Goal: Task Accomplishment & Management: Complete application form

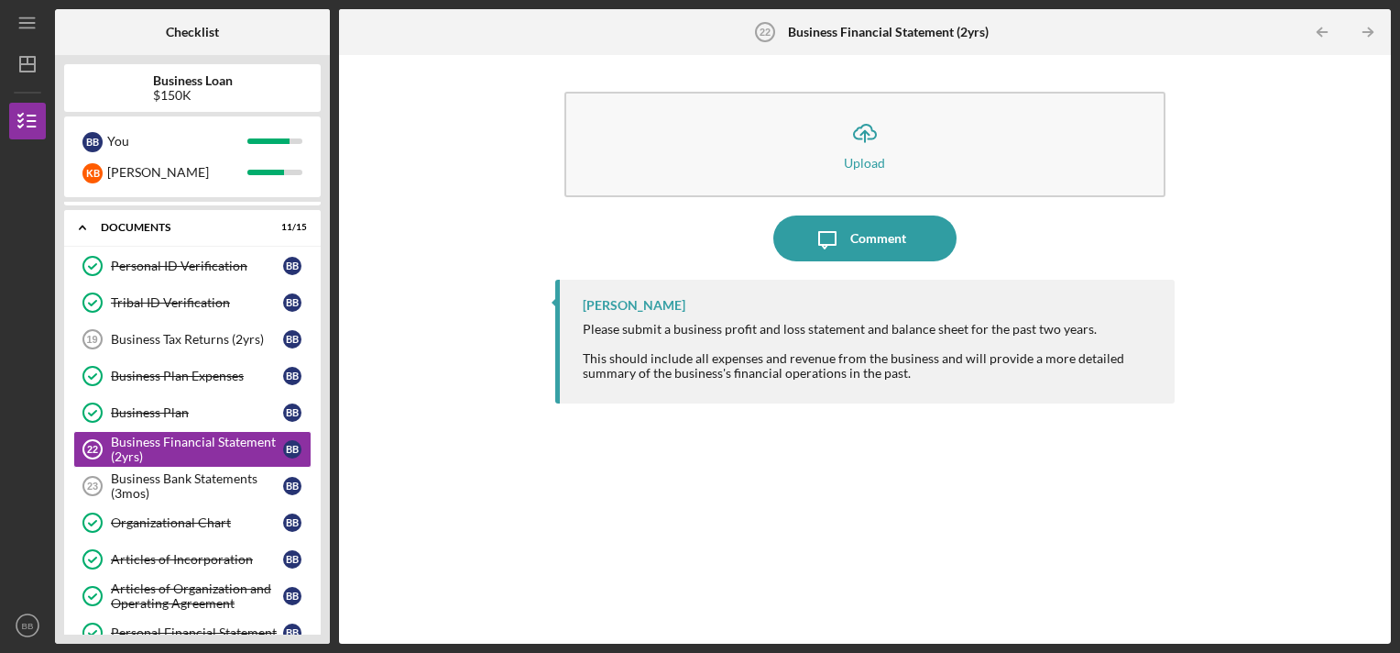
scroll to position [76, 0]
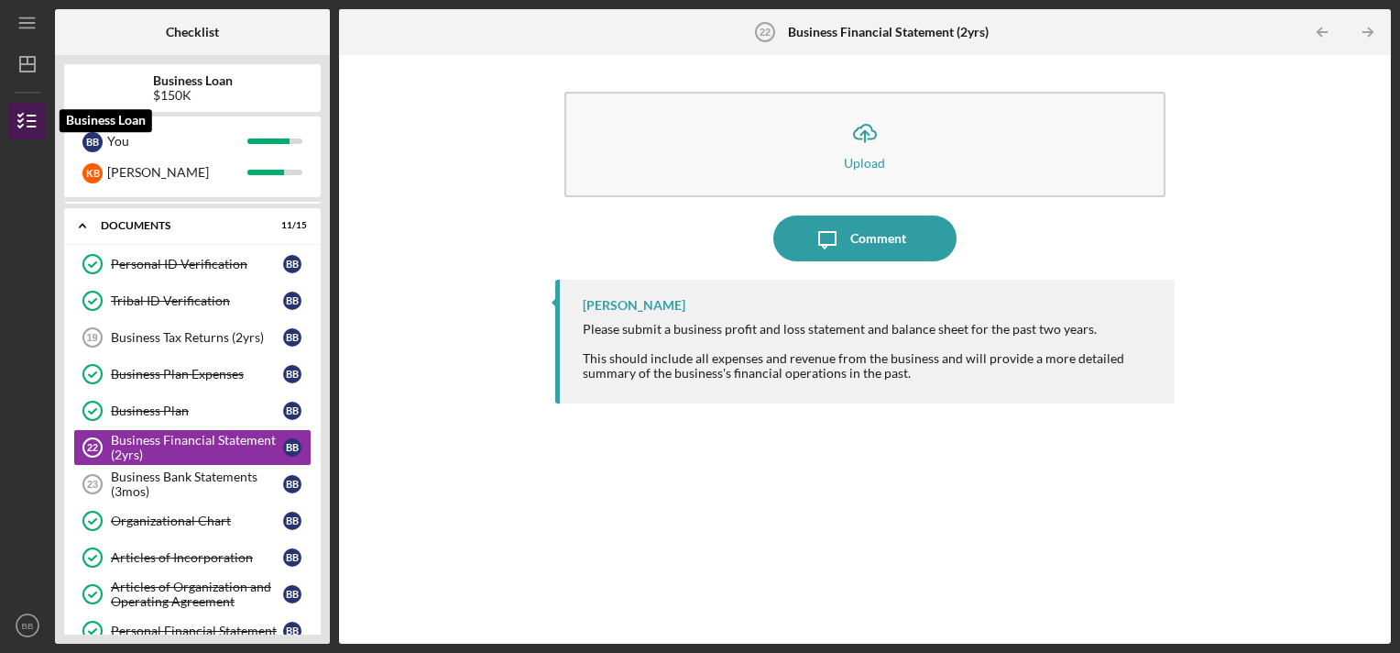
click at [33, 121] on line "button" at bounding box center [31, 121] width 8 height 0
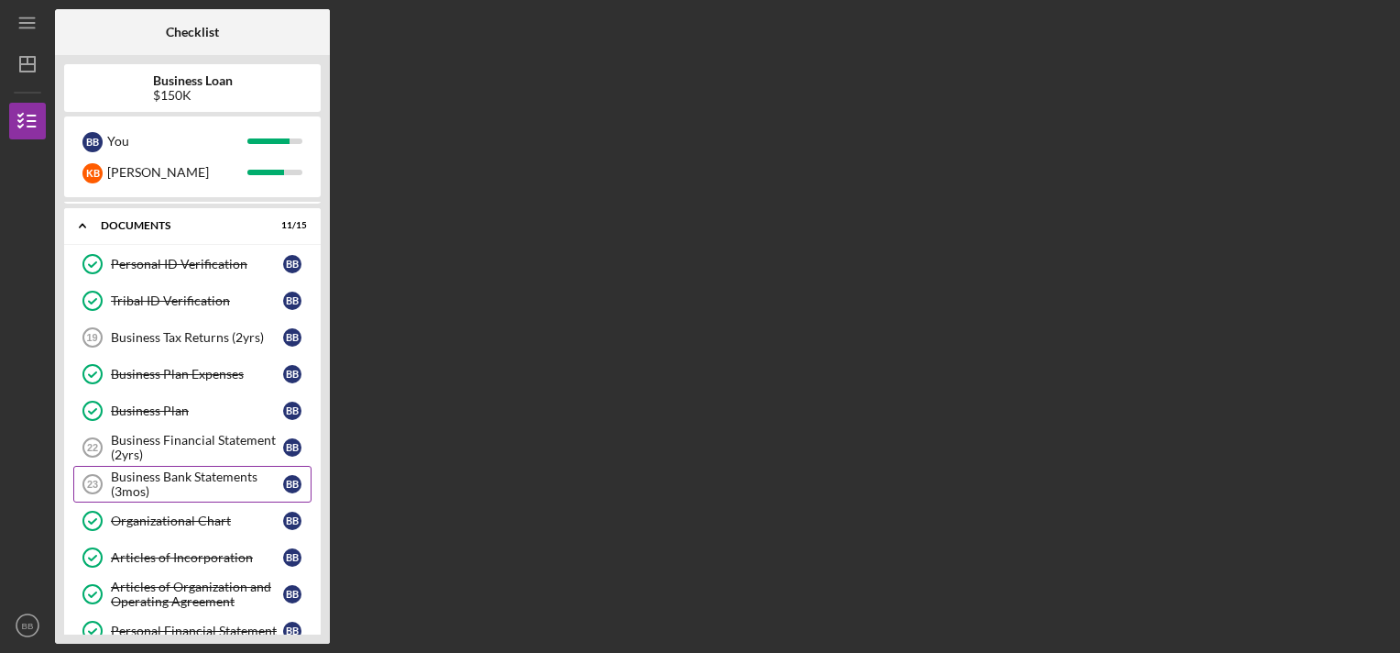
click at [169, 470] on div "Business Bank Statements (3mos)" at bounding box center [197, 483] width 172 height 29
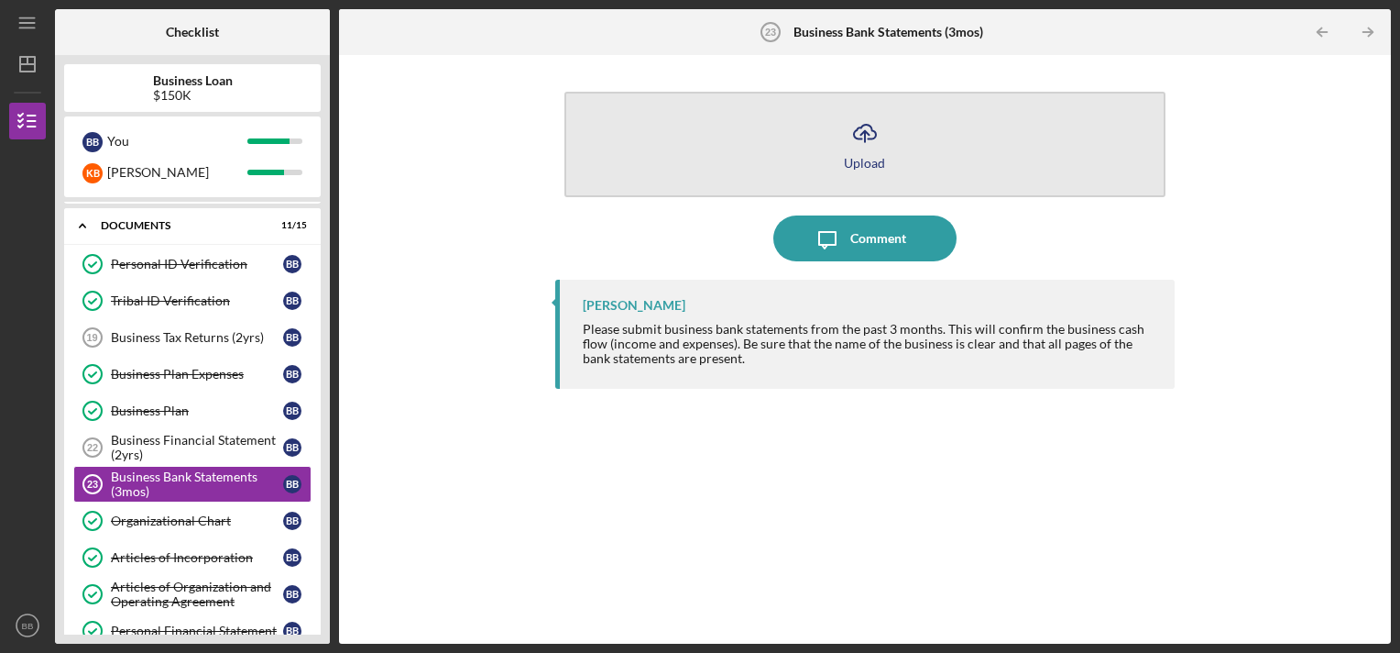
click at [863, 143] on icon "Icon/Upload" at bounding box center [865, 133] width 46 height 46
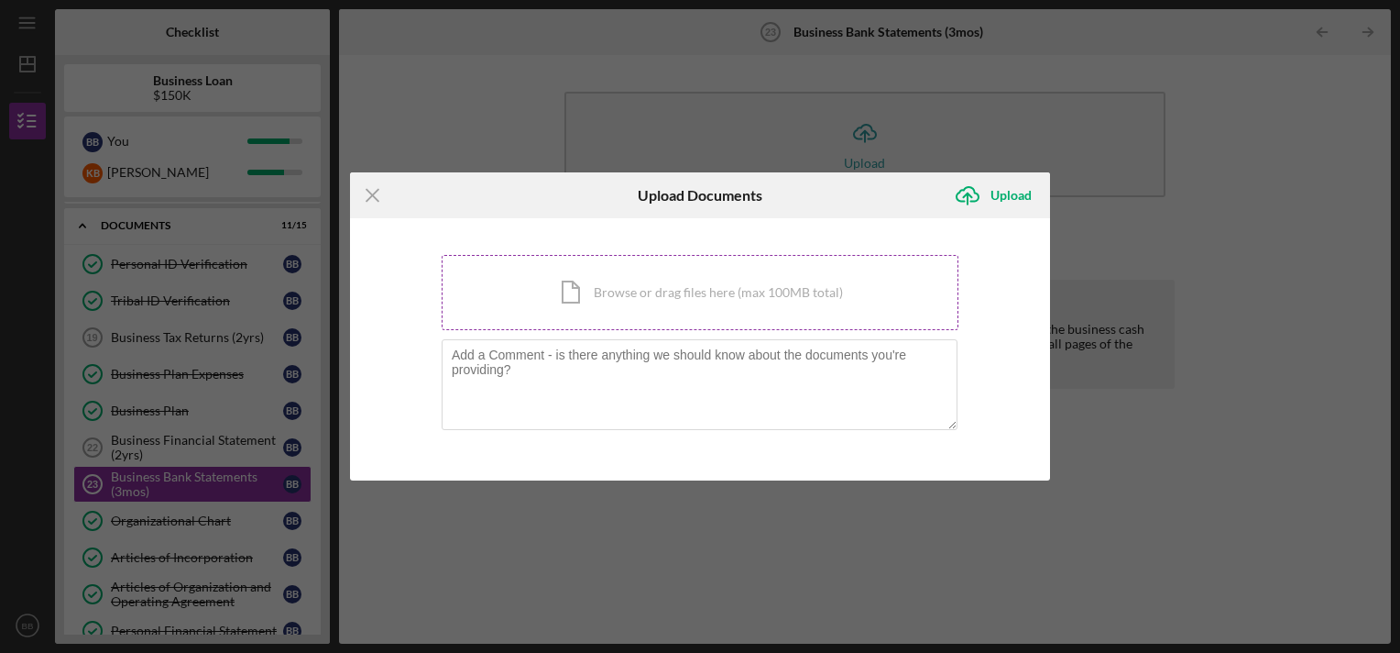
click at [665, 297] on div "Icon/Document Browse or drag files here (max 100MB total) Tap to choose files o…" at bounding box center [700, 292] width 517 height 75
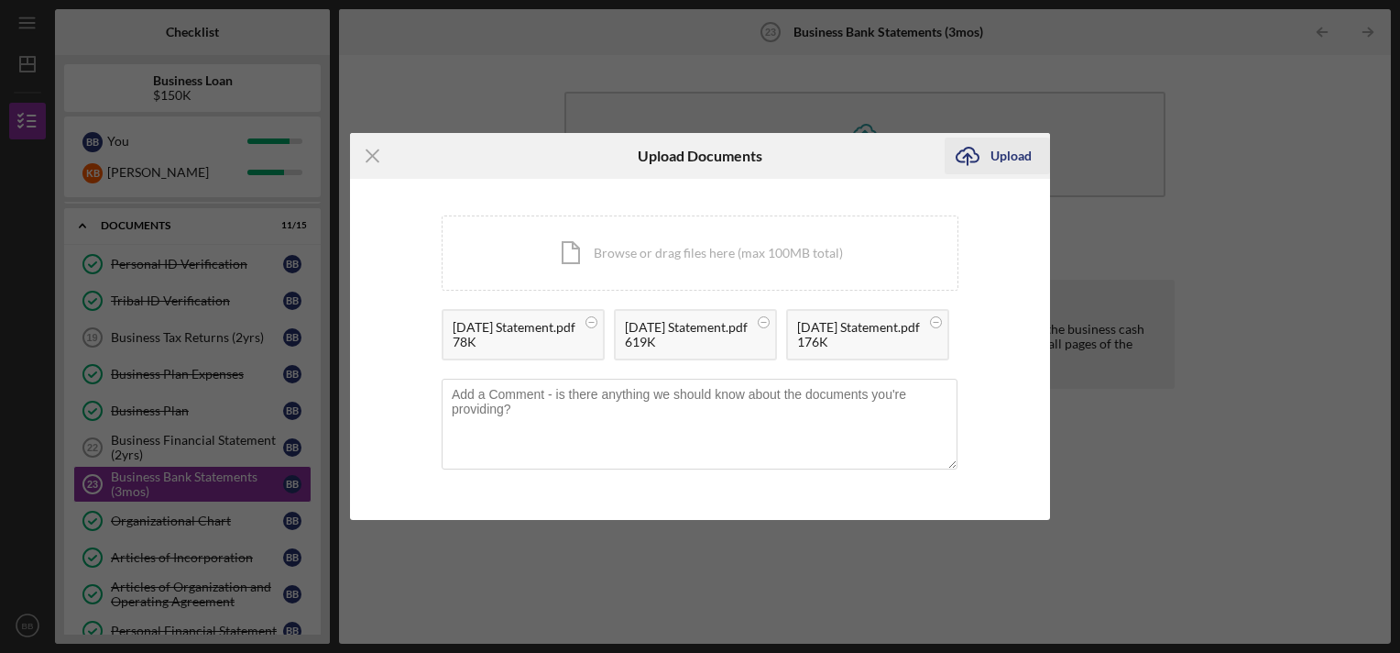
click at [1004, 137] on div "Upload" at bounding box center [1011, 155] width 41 height 37
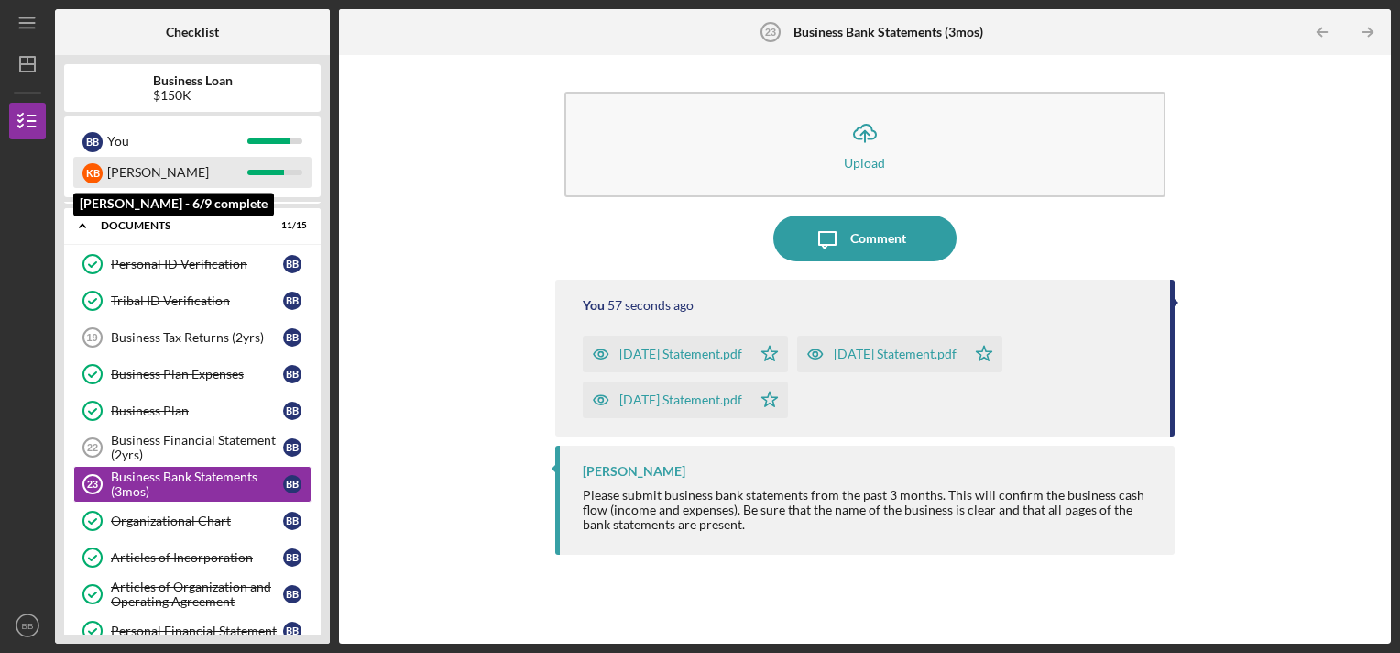
click at [121, 173] on div "[PERSON_NAME]" at bounding box center [177, 172] width 140 height 31
click at [109, 170] on div "[PERSON_NAME]" at bounding box center [177, 172] width 140 height 31
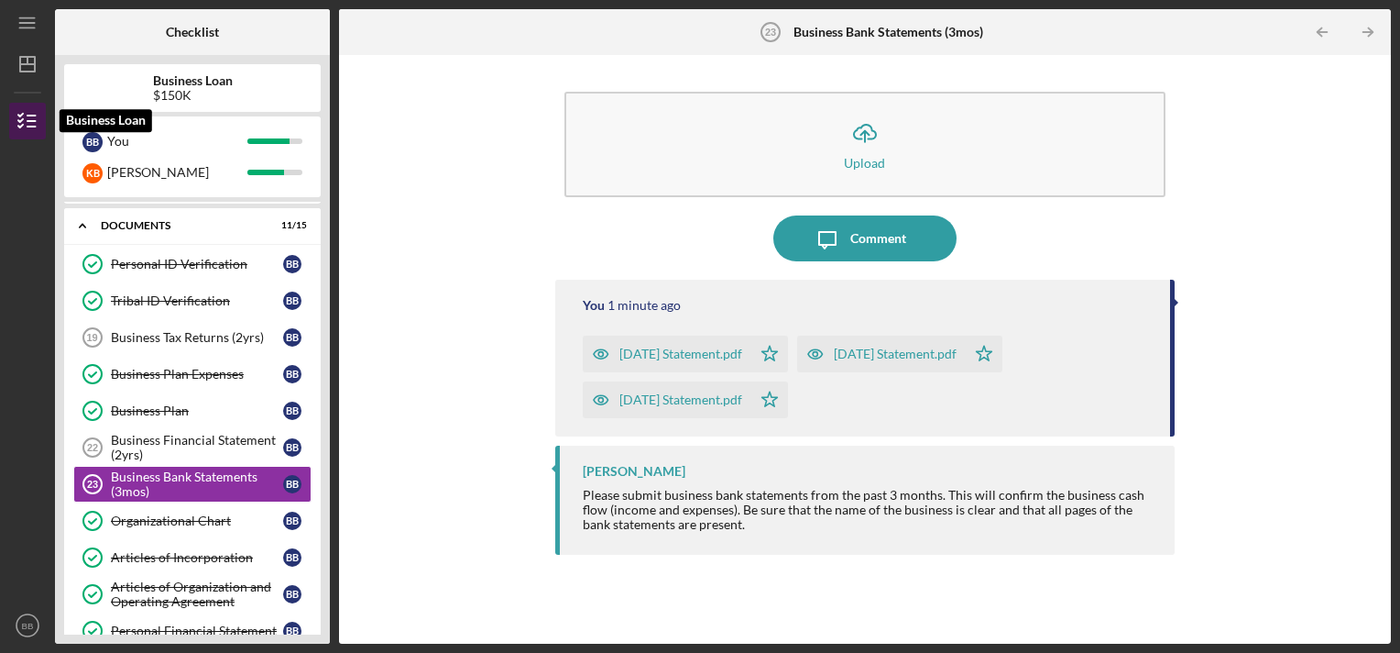
click at [21, 115] on polyline "button" at bounding box center [20, 115] width 5 height 3
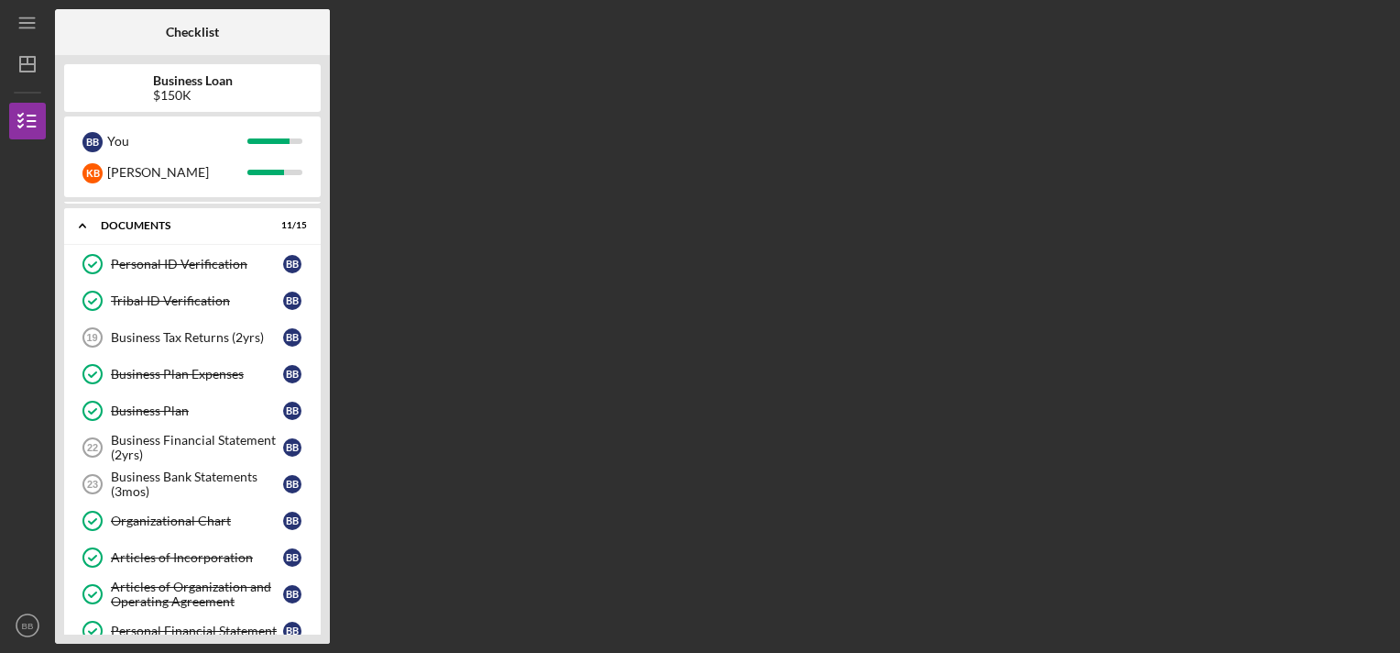
click at [327, 400] on div "Business Loan $150K B B You K B [PERSON_NAME] Icon/Expander Intake 6 / 6 Icon/E…" at bounding box center [192, 349] width 275 height 588
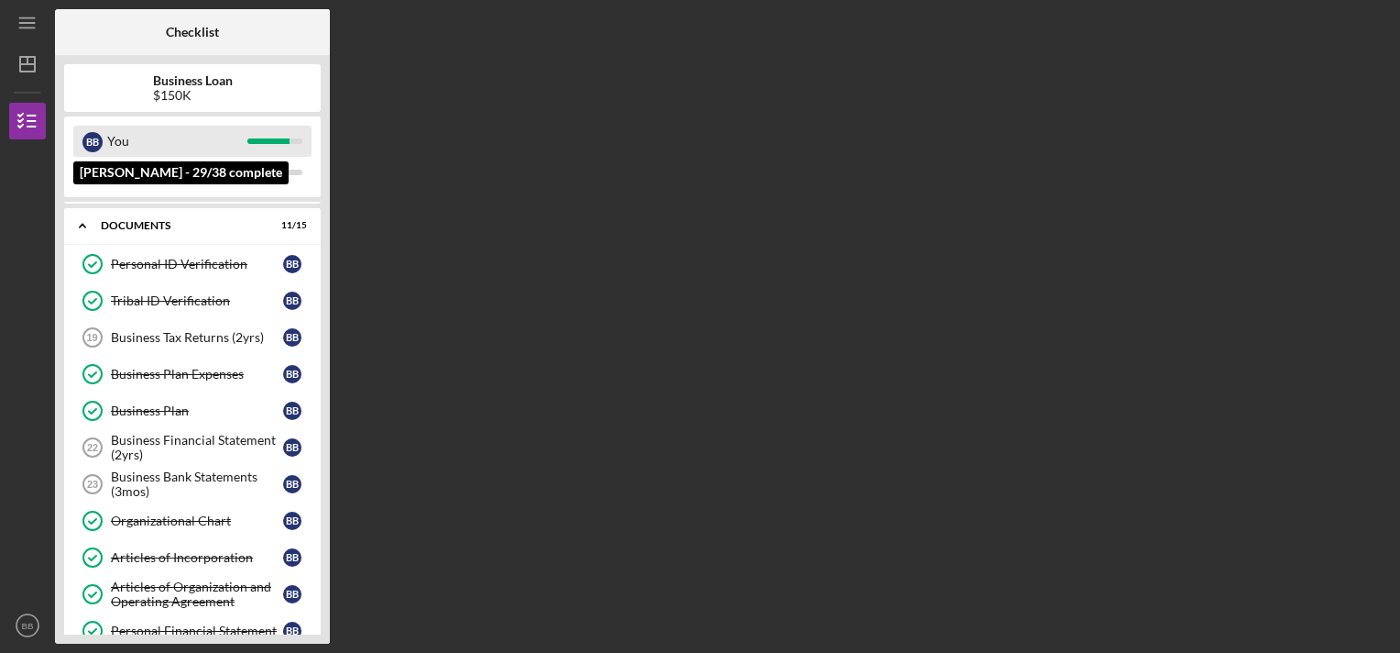
click at [131, 147] on div "You" at bounding box center [177, 141] width 140 height 31
click at [125, 145] on div "You" at bounding box center [177, 141] width 140 height 31
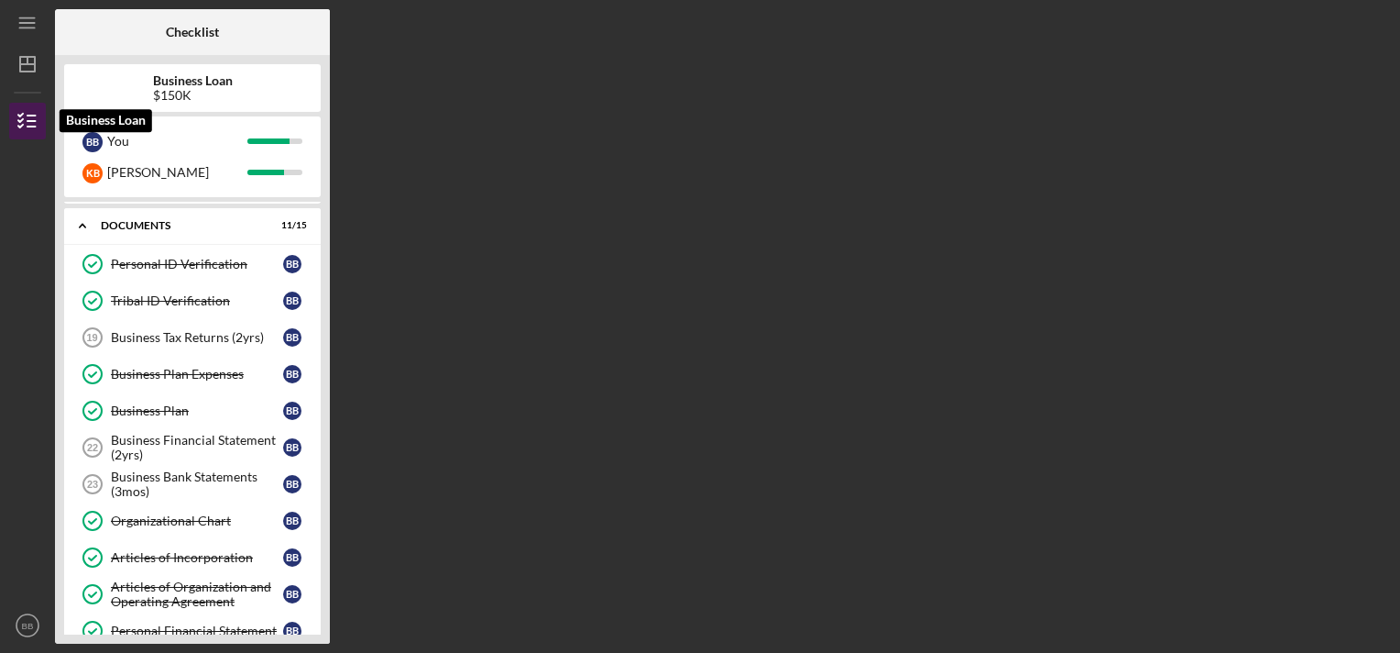
click at [32, 121] on line "button" at bounding box center [31, 121] width 8 height 0
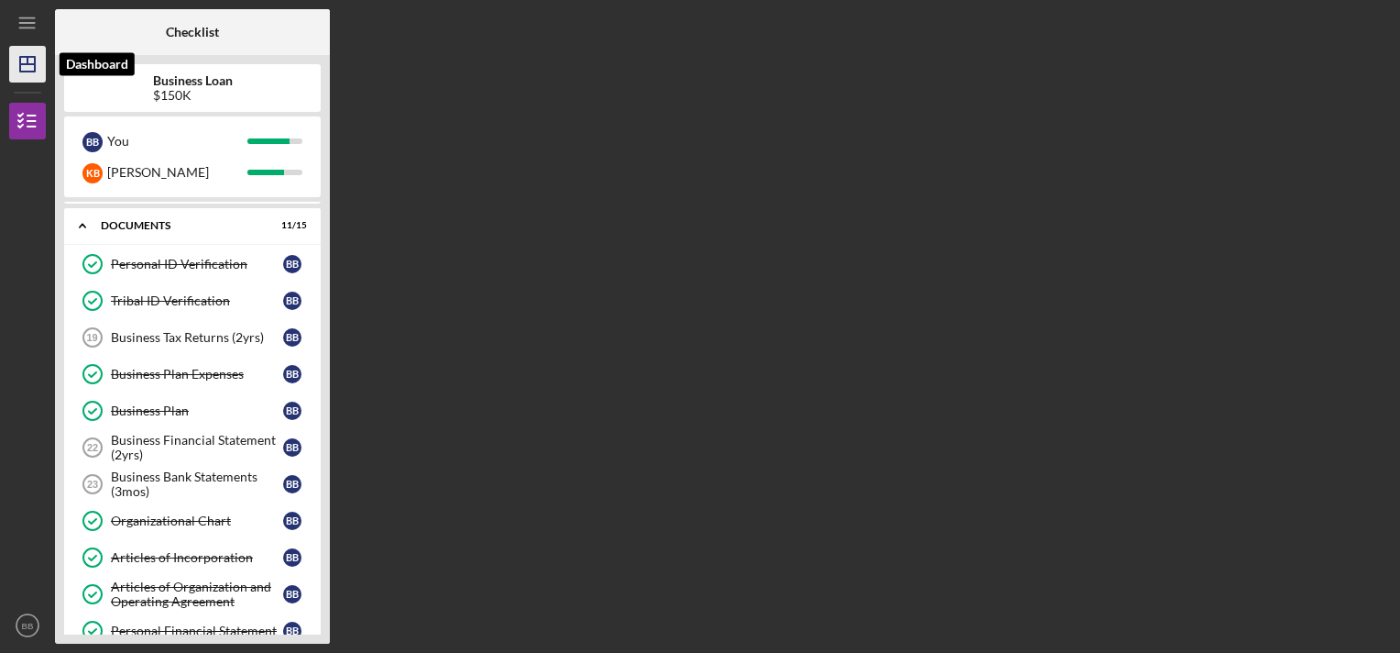
click at [11, 53] on icon "Icon/Dashboard" at bounding box center [28, 64] width 46 height 46
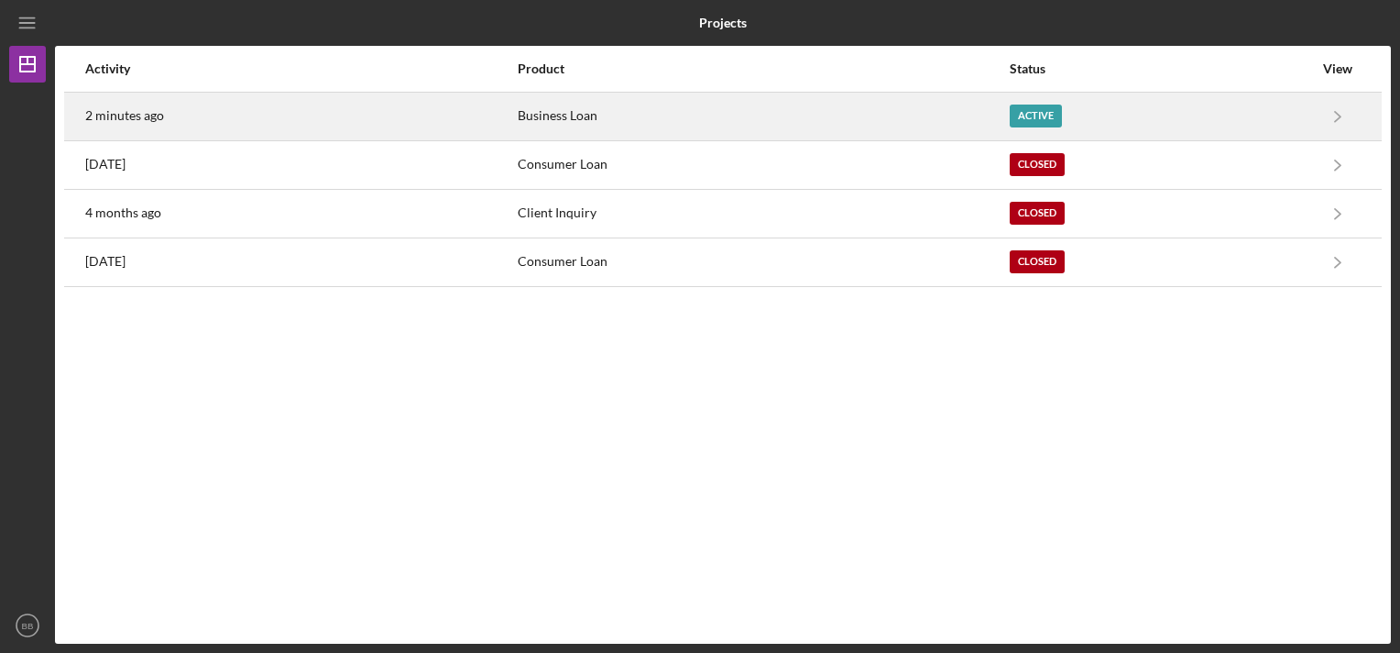
click at [136, 126] on div "2 minutes ago" at bounding box center [300, 116] width 431 height 46
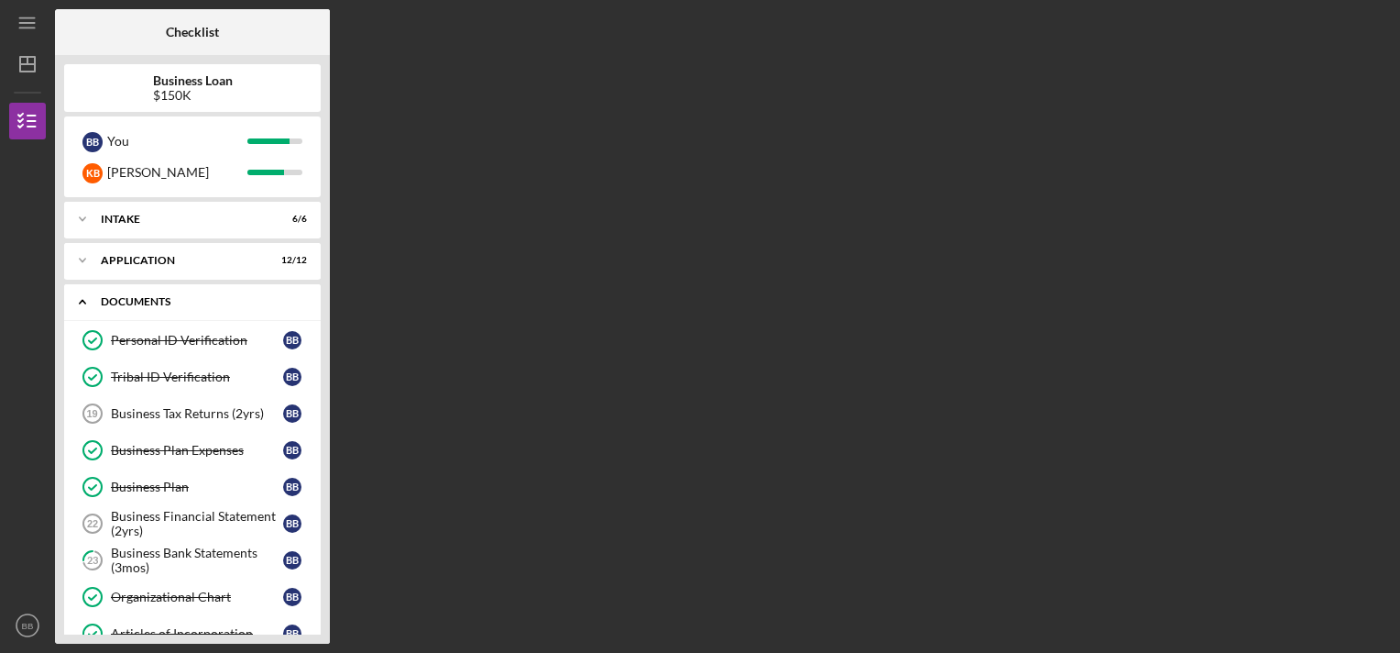
click at [308, 306] on div "Icon/Expander Documents 11 / 15" at bounding box center [192, 302] width 257 height 38
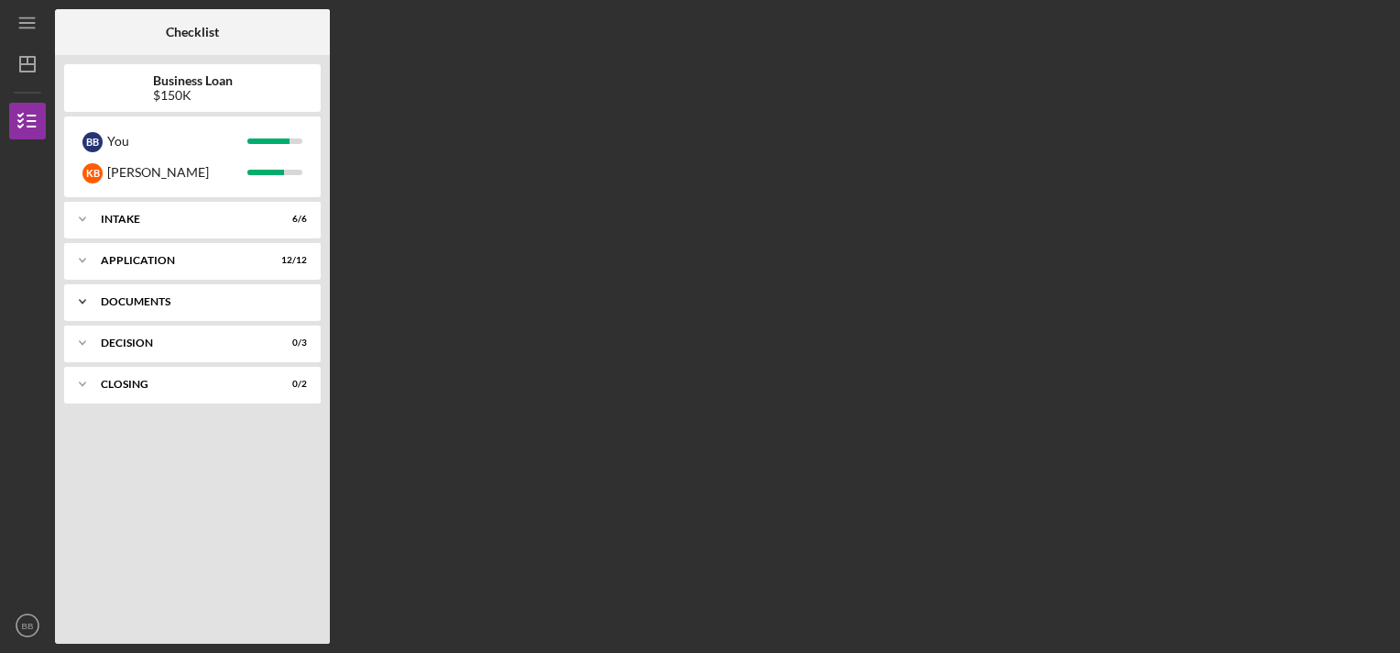
click at [308, 306] on div "Icon/Expander Documents 11 / 15" at bounding box center [192, 301] width 257 height 37
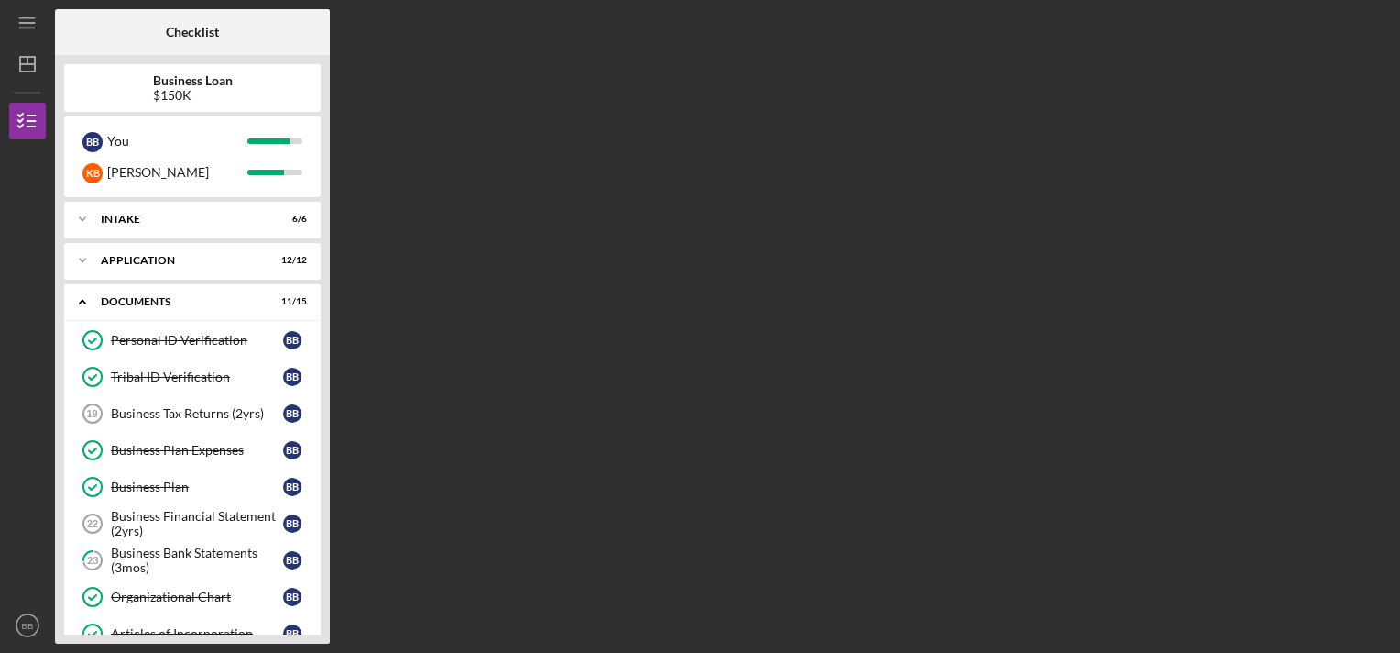
drag, startPoint x: 323, startPoint y: 348, endPoint x: 348, endPoint y: 209, distance: 141.6
click at [348, 209] on div "Checklist Business Loan $150K B B You K B [PERSON_NAME] Icon/Expander Intake 6 …" at bounding box center [723, 326] width 1336 height 634
click at [420, 317] on div "Checklist Business Loan $150K B B You K B [PERSON_NAME] Icon/Expander Intake 6 …" at bounding box center [723, 326] width 1336 height 634
click at [160, 493] on link "Business Plan Business [MEDICAL_DATA] B" at bounding box center [192, 486] width 238 height 37
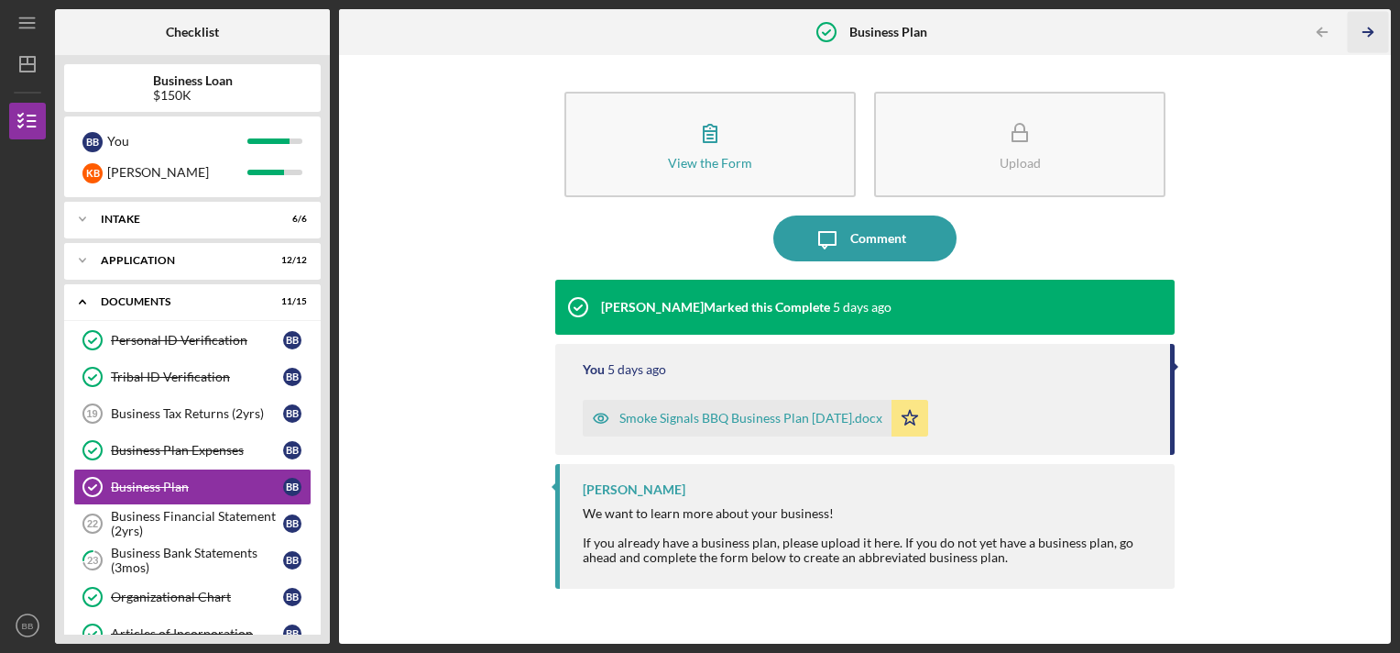
click at [1369, 29] on polyline "button" at bounding box center [1370, 32] width 5 height 8
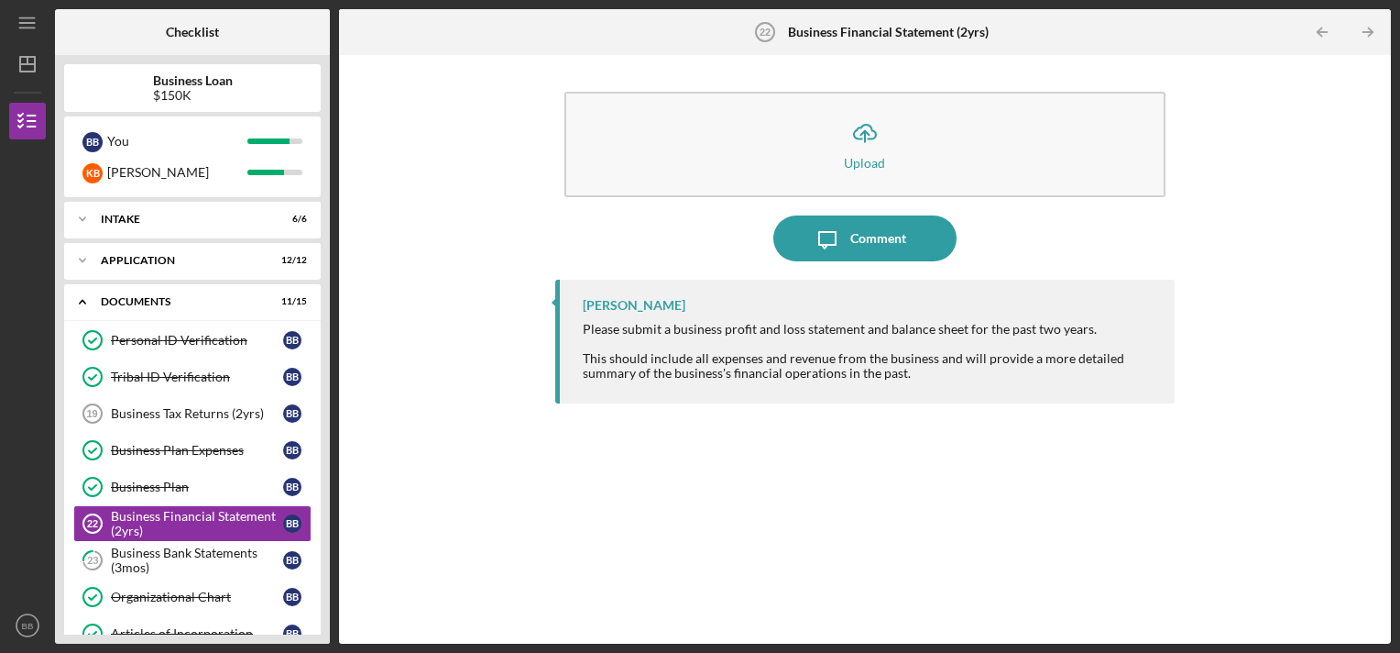
click at [1369, 29] on polyline "button" at bounding box center [1370, 32] width 5 height 8
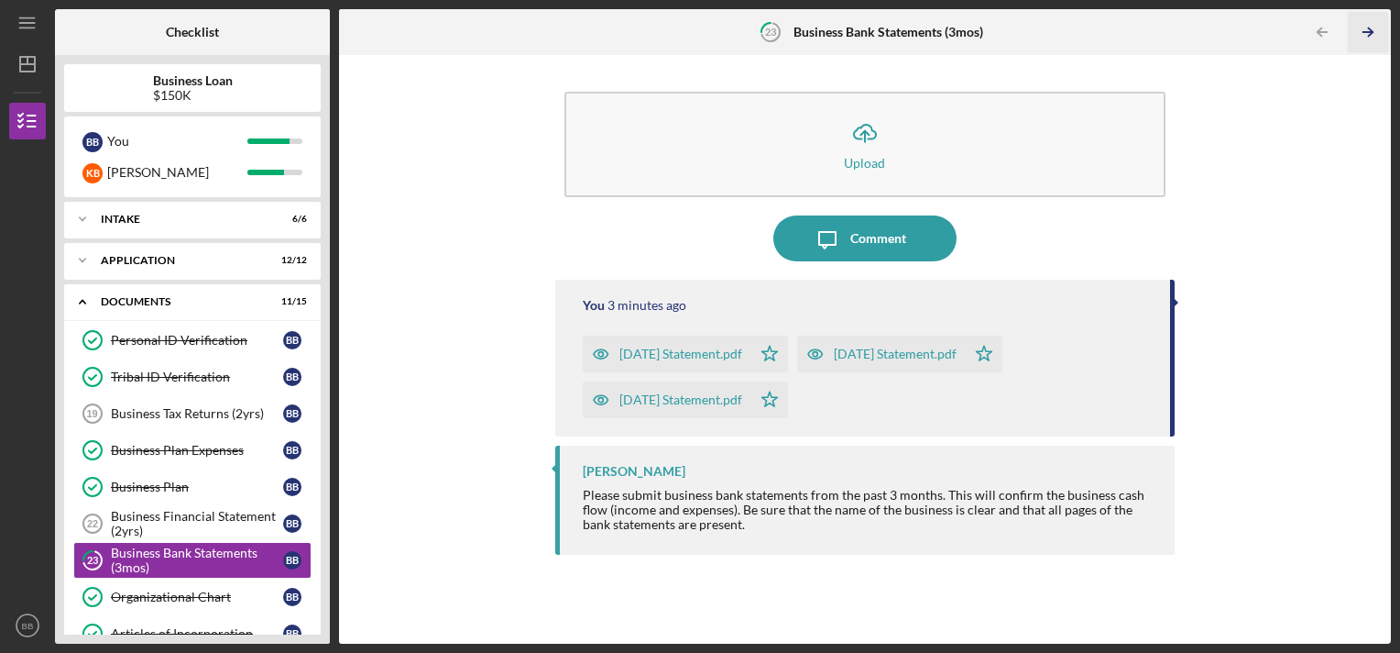
click at [1369, 29] on polyline "button" at bounding box center [1370, 32] width 5 height 8
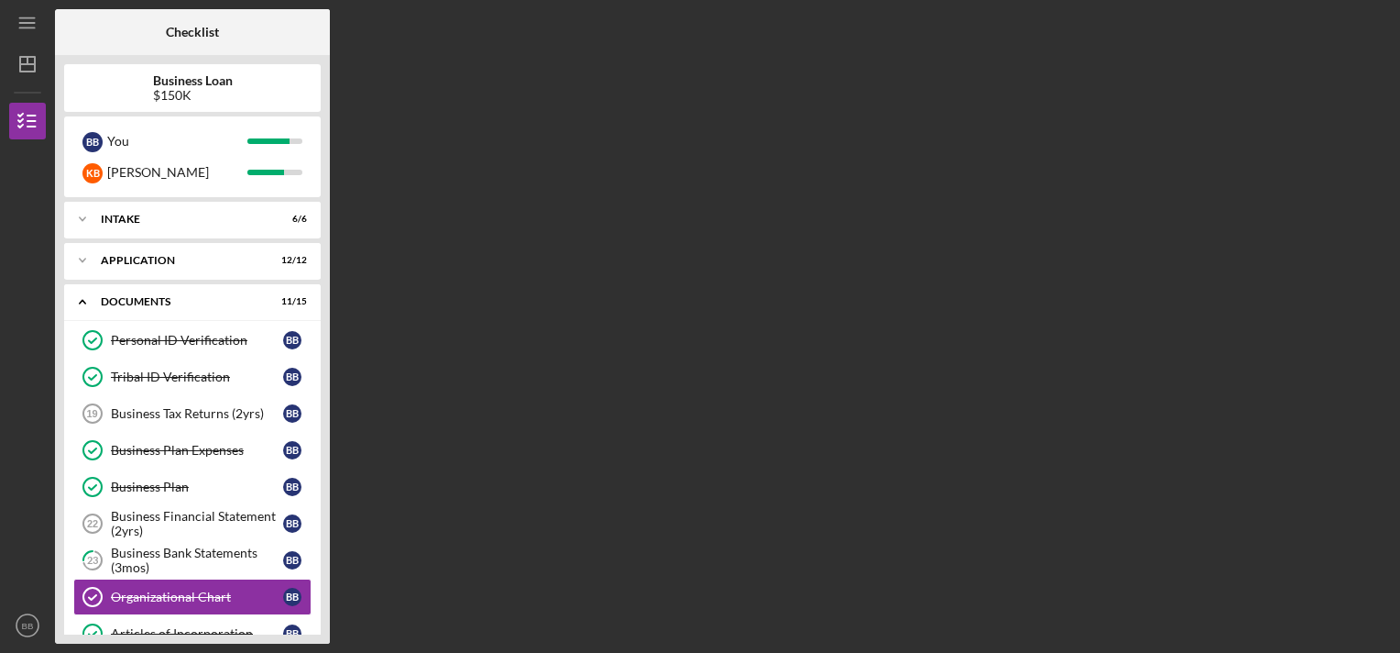
click at [1369, 29] on div "Checklist Business Loan $150K B B You K B [PERSON_NAME] Icon/Expander Intake 6 …" at bounding box center [723, 326] width 1336 height 634
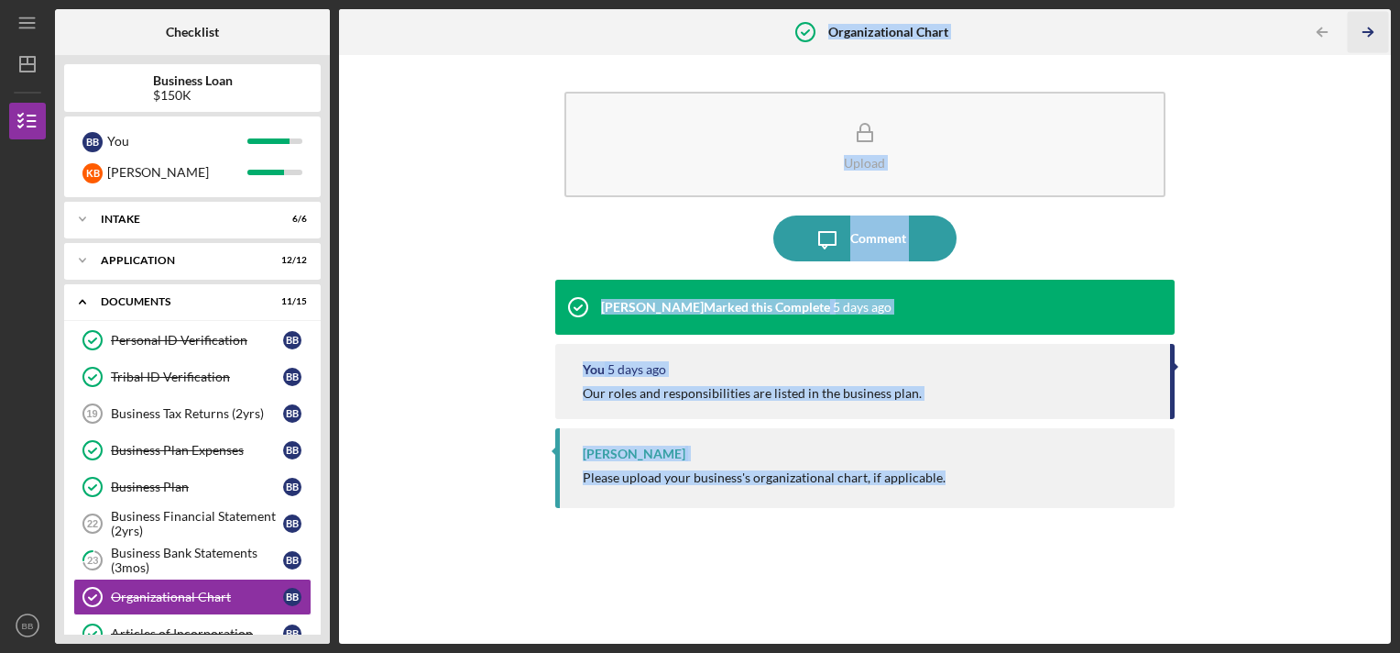
click at [1369, 29] on polyline "button" at bounding box center [1370, 32] width 5 height 8
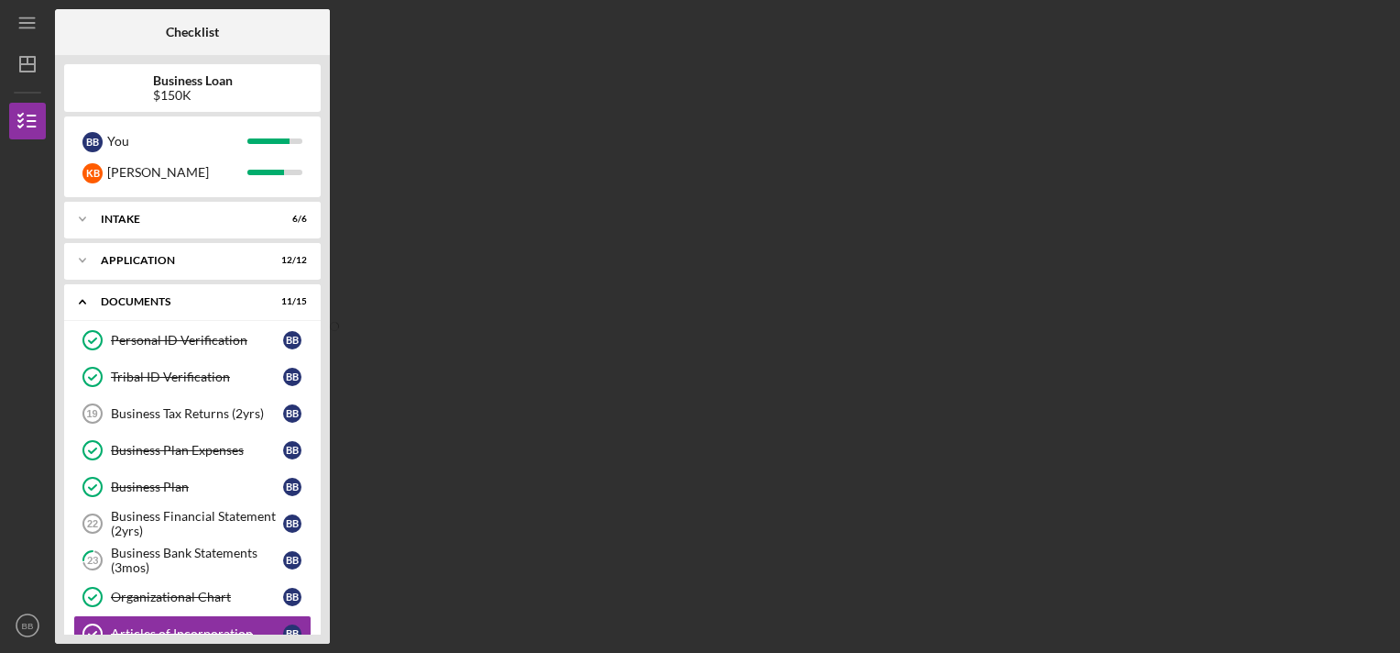
click at [1369, 29] on div "Checklist Business Loan $150K B B You K B [PERSON_NAME] Icon/Expander Intake 6 …" at bounding box center [723, 326] width 1336 height 634
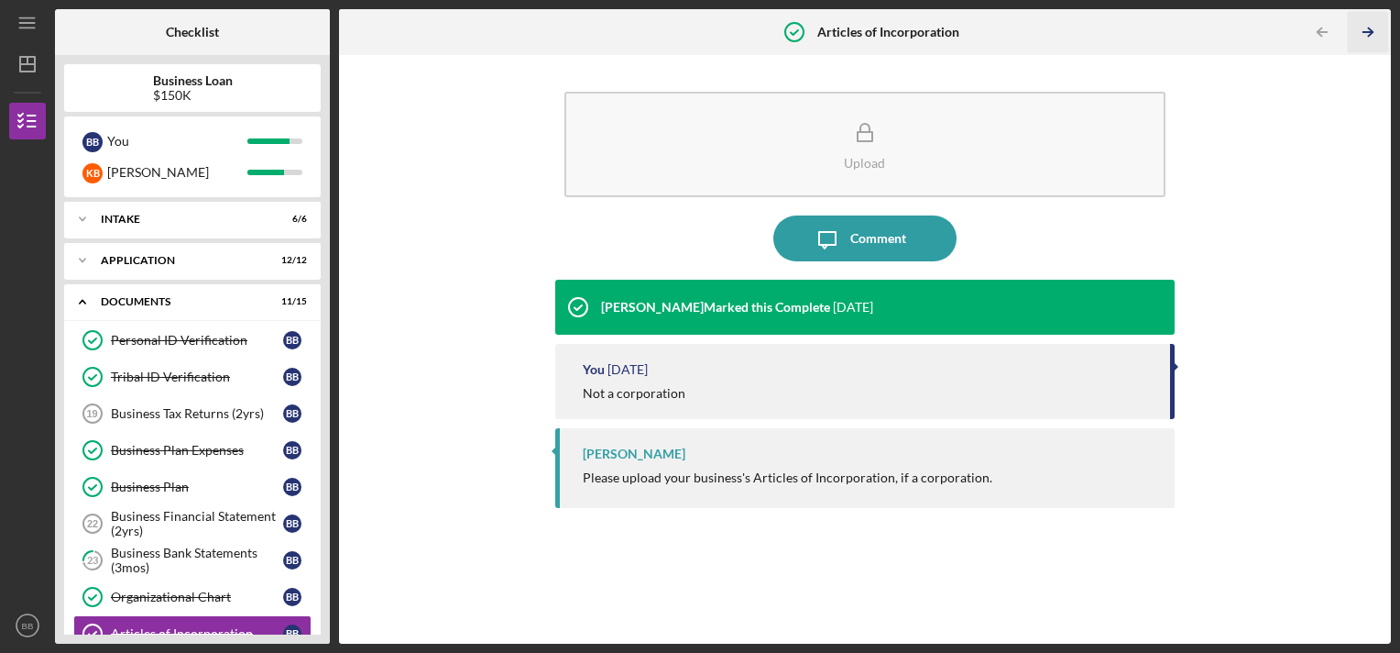
click at [1369, 29] on polyline "button" at bounding box center [1370, 32] width 5 height 8
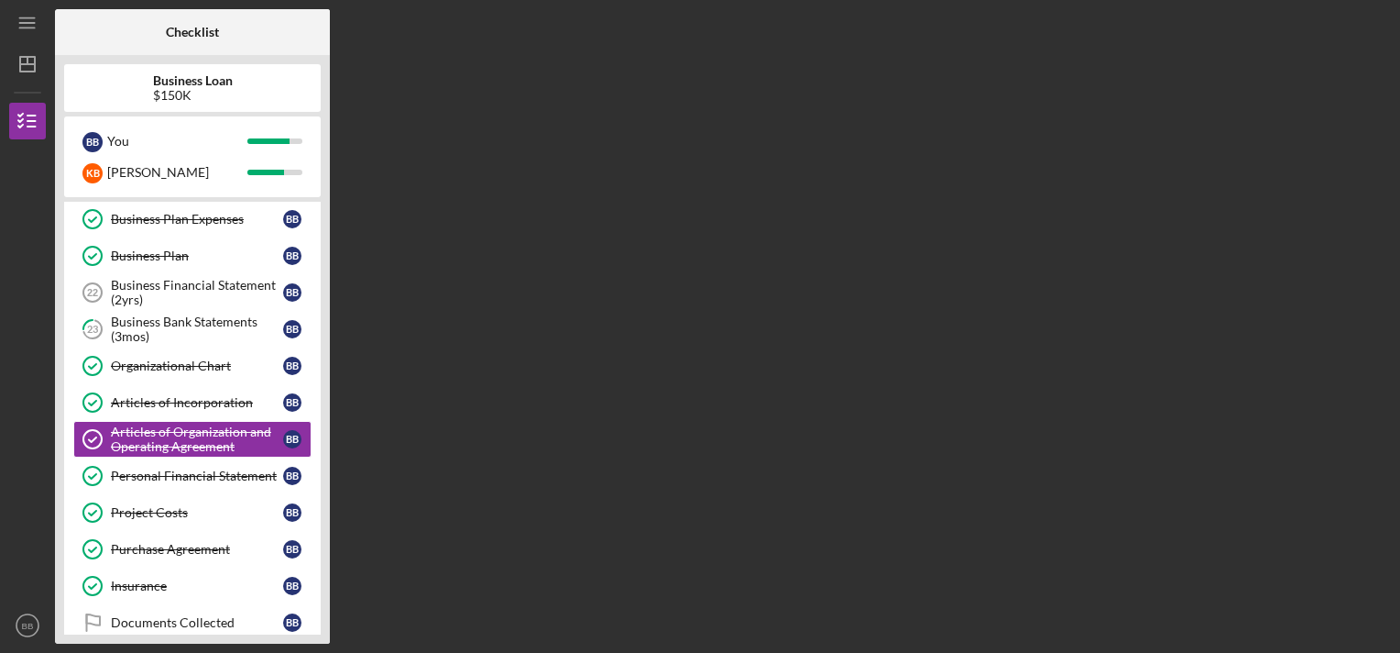
scroll to position [248, 0]
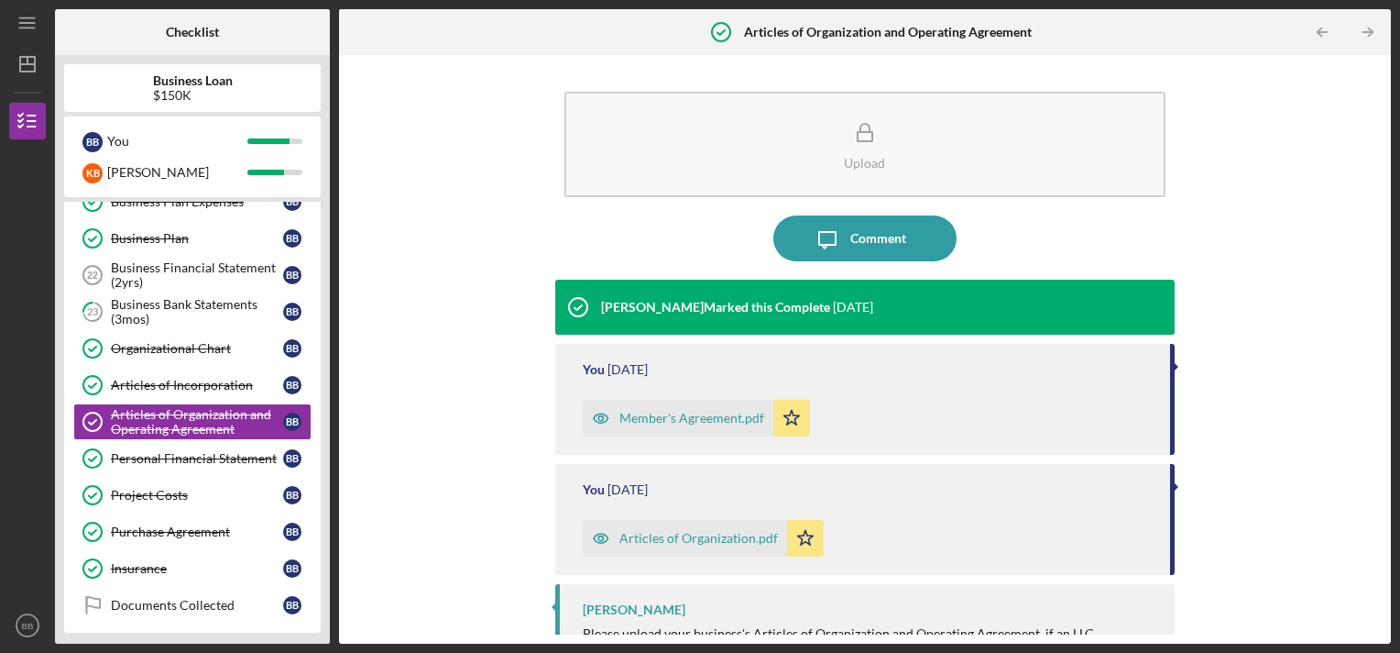
click at [1369, 29] on polyline "button" at bounding box center [1370, 32] width 5 height 8
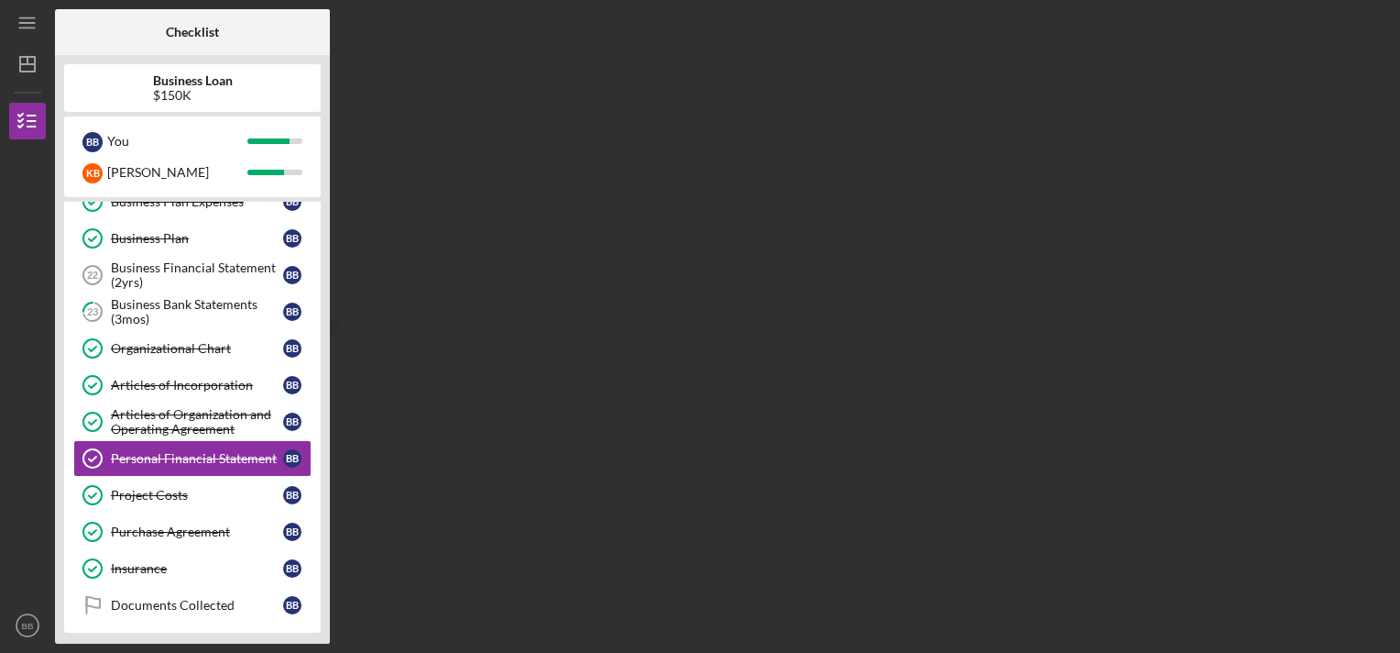
click at [1369, 29] on div "Checklist Business Loan $150K B B You K B [PERSON_NAME] Icon/Expander Intake 6 …" at bounding box center [723, 326] width 1336 height 634
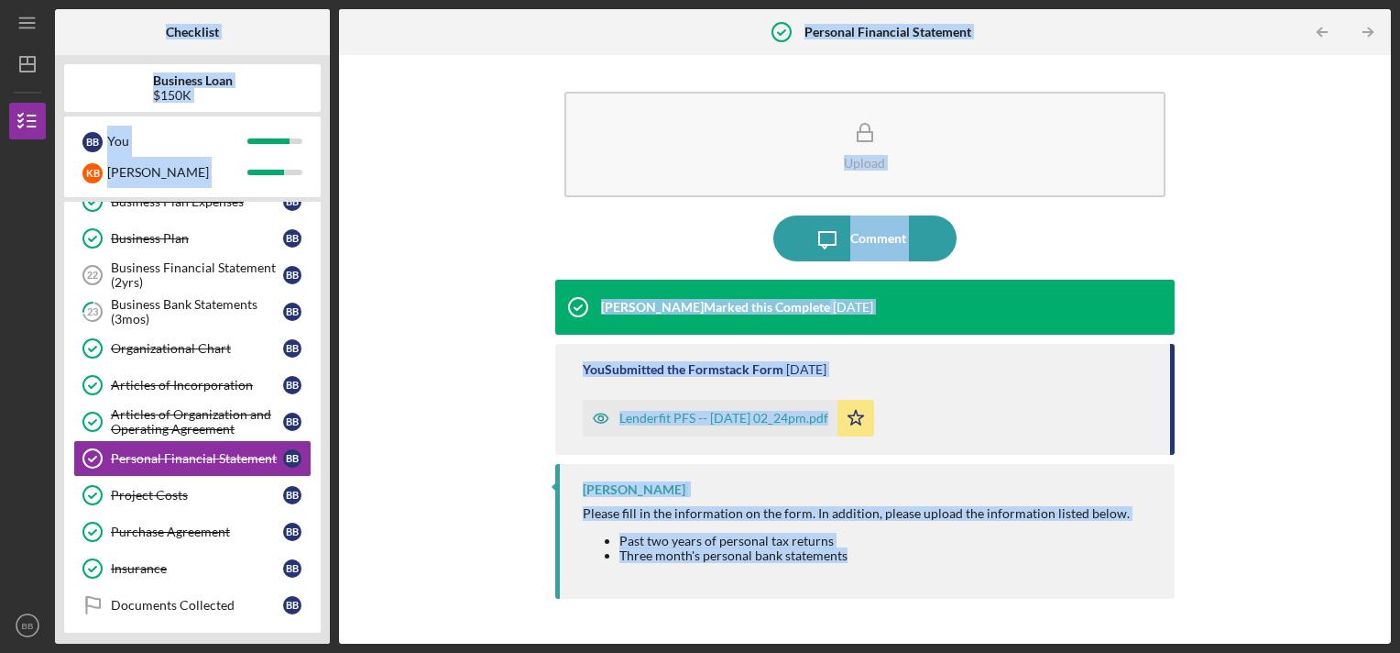
drag, startPoint x: 1369, startPoint y: 29, endPoint x: 1277, endPoint y: 484, distance: 463.9
click at [1277, 484] on div "Upload Icon/Message Comment [PERSON_NAME] Marked this Complete [DATE] You Submi…" at bounding box center [865, 349] width 1034 height 570
click at [1365, 34] on icon "Icon/Table Pagination Arrow" at bounding box center [1368, 32] width 41 height 41
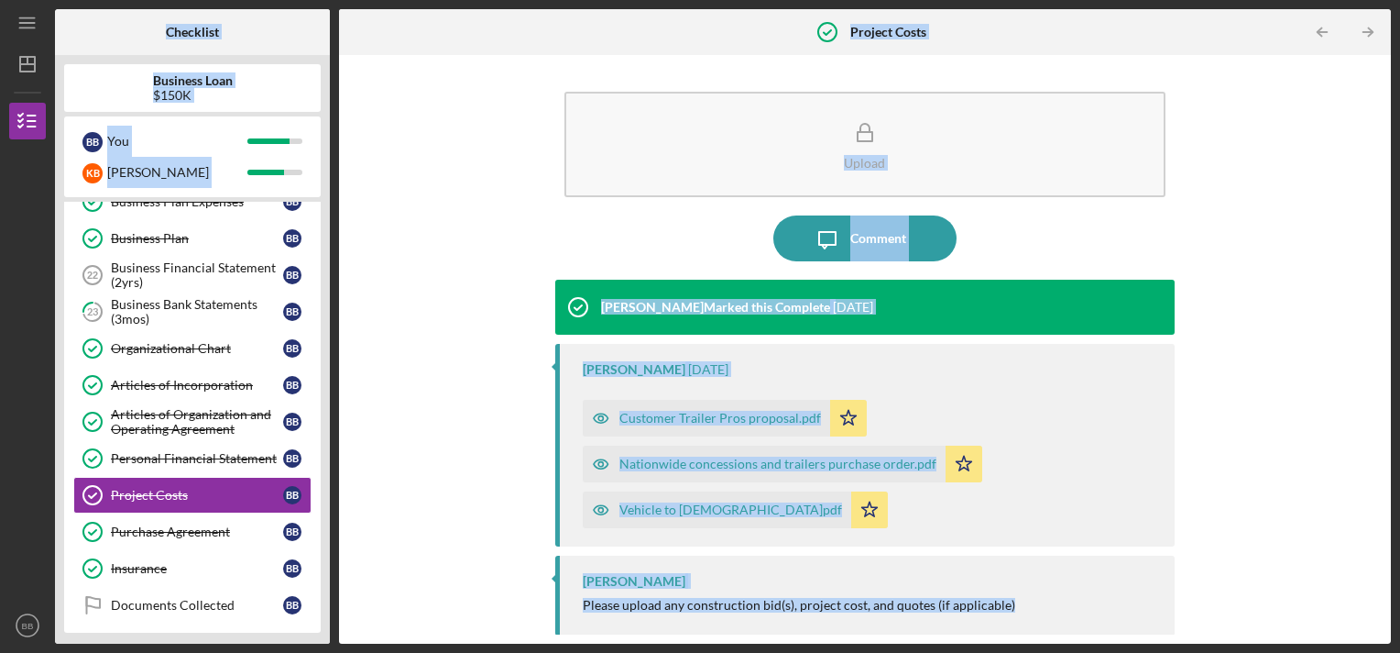
click at [1365, 34] on icon "Icon/Table Pagination Arrow" at bounding box center [1368, 32] width 41 height 41
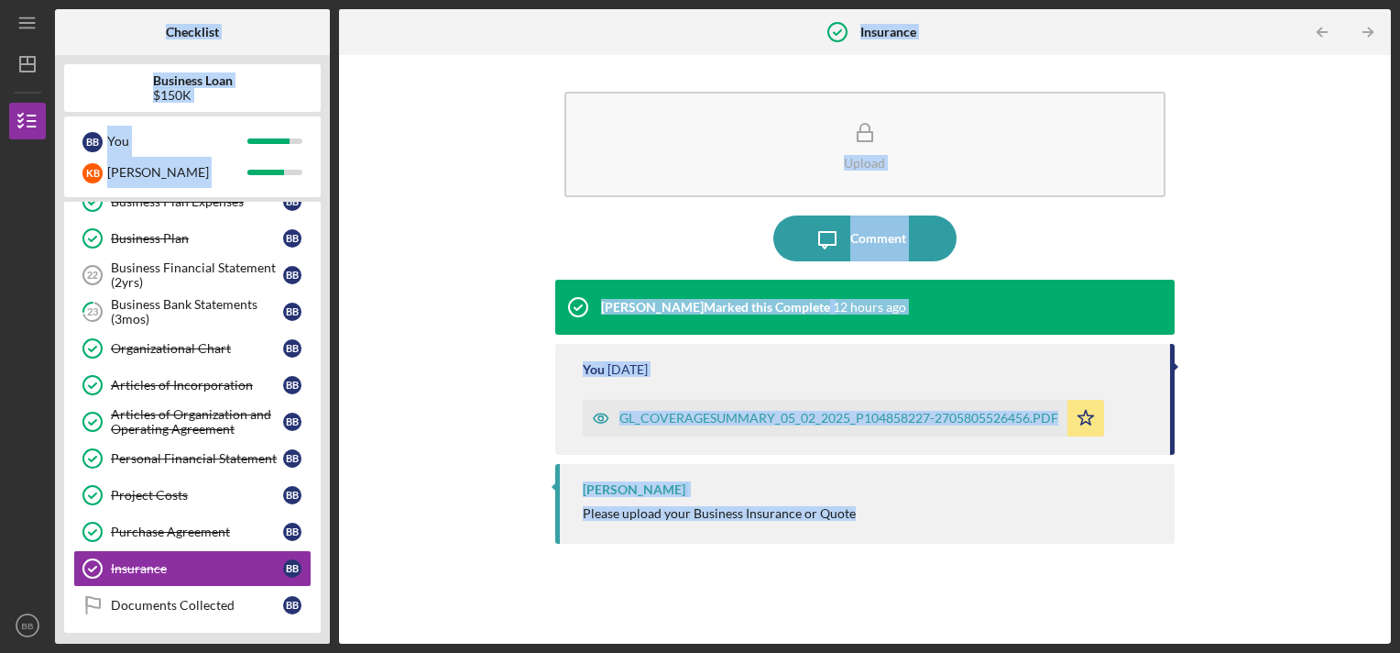
click at [1365, 34] on icon "Icon/Table Pagination Arrow" at bounding box center [1368, 32] width 41 height 41
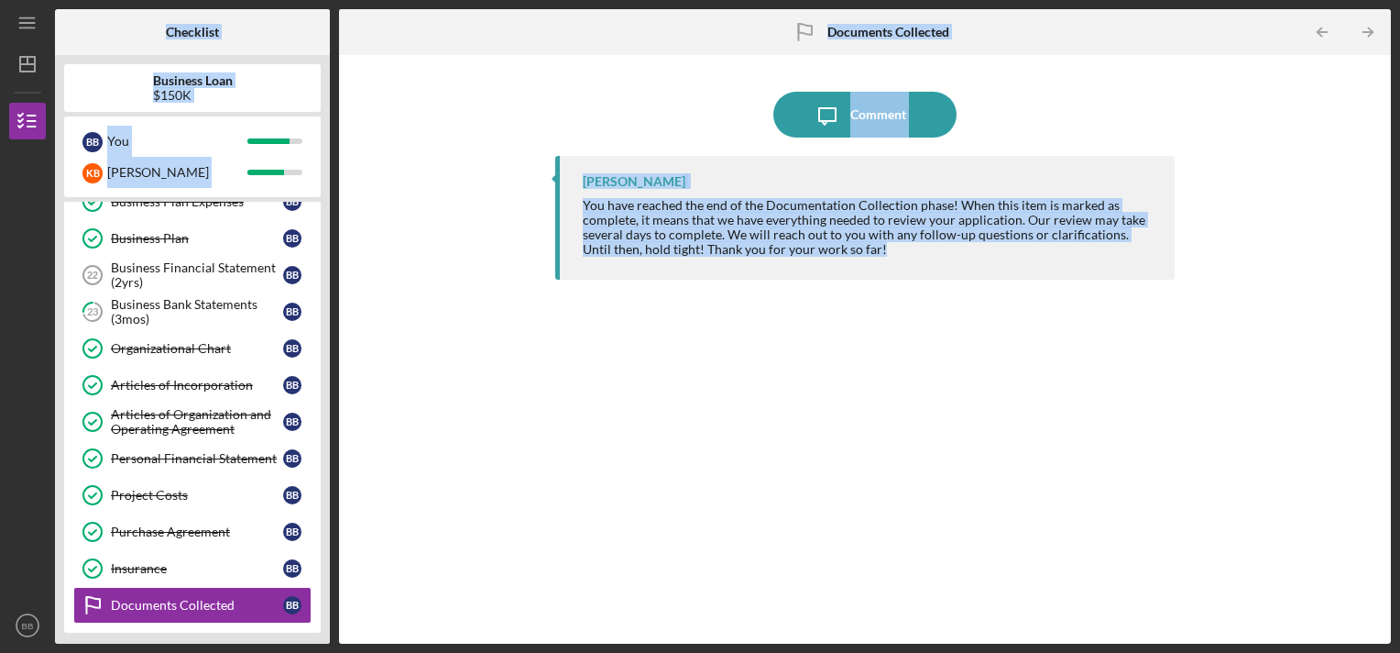
click at [1365, 34] on icon "Icon/Table Pagination Arrow" at bounding box center [1368, 32] width 41 height 41
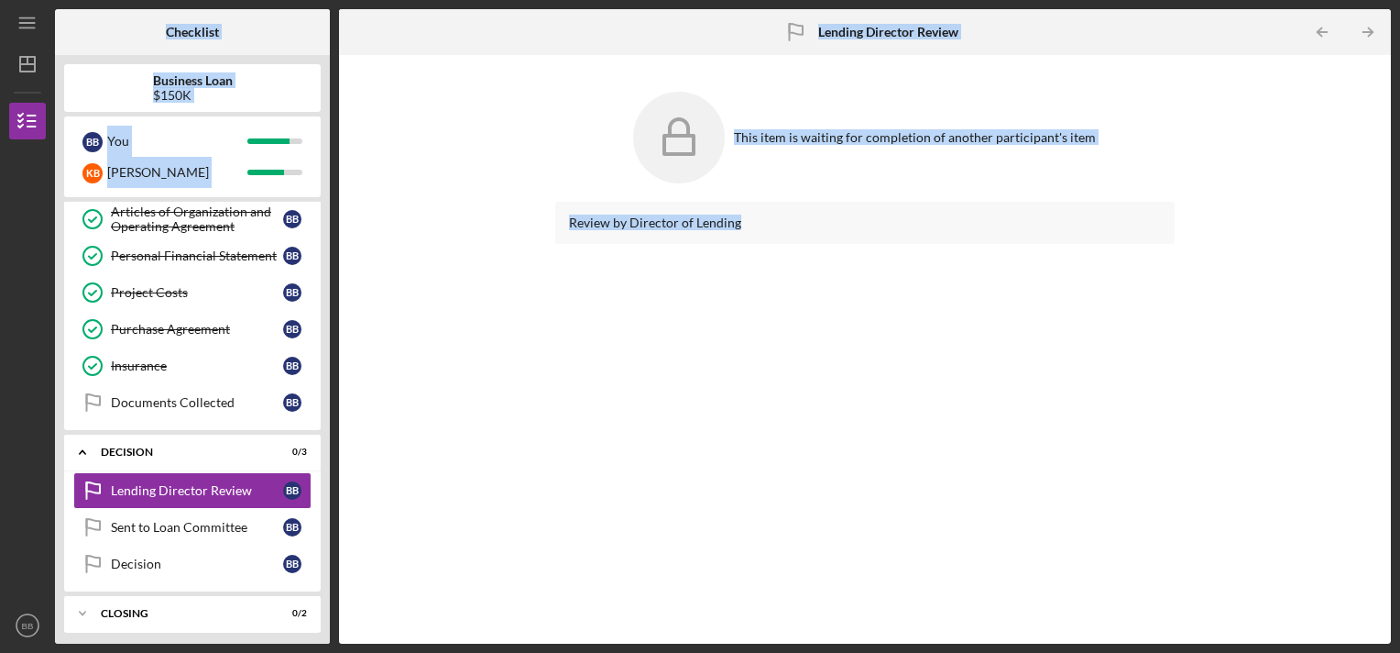
scroll to position [451, 0]
click at [194, 253] on div "Personal Financial Statement" at bounding box center [197, 255] width 172 height 15
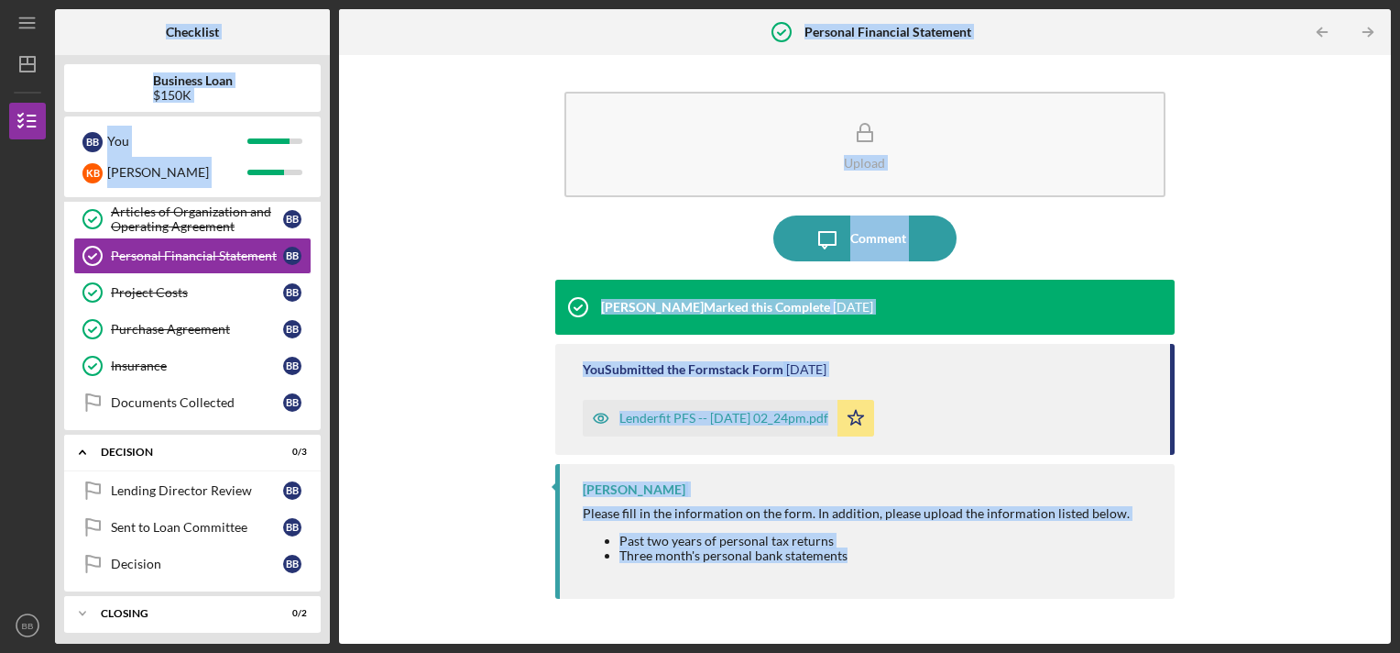
click at [447, 411] on div "Upload Icon/Message Comment [PERSON_NAME] Marked this Complete [DATE] You Submi…" at bounding box center [865, 349] width 1034 height 570
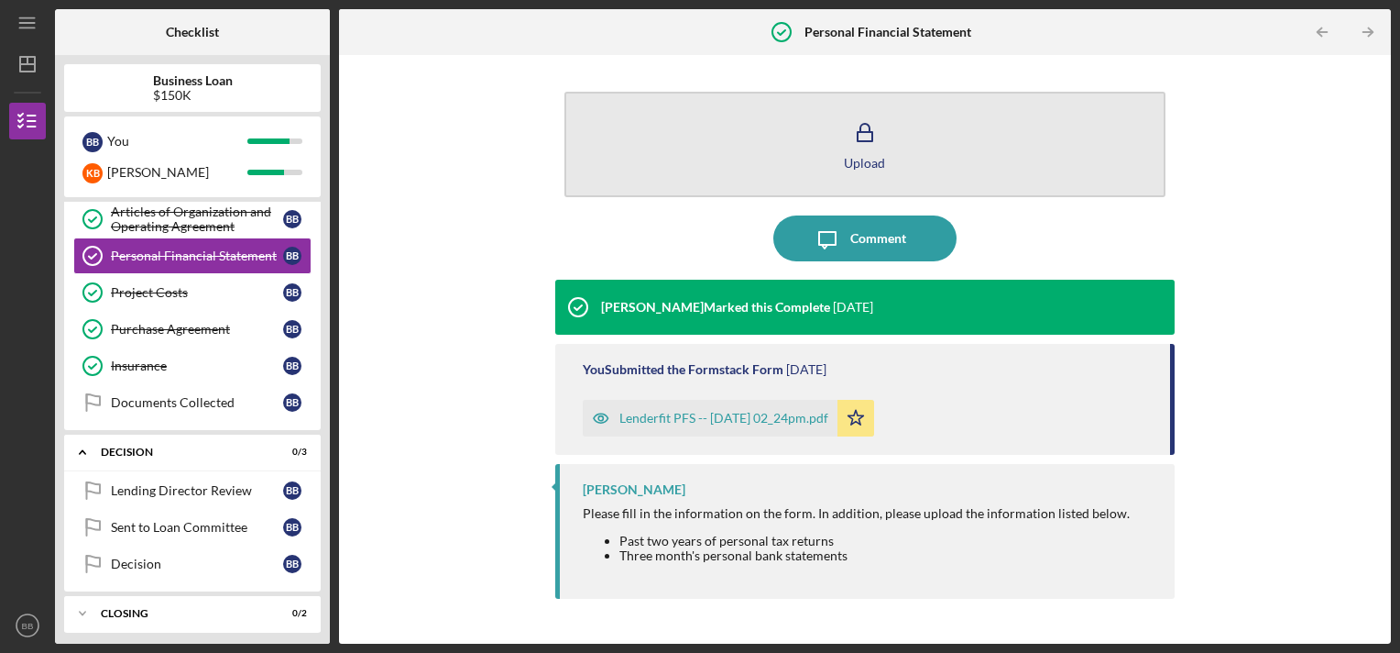
click at [863, 148] on icon "button" at bounding box center [865, 133] width 46 height 46
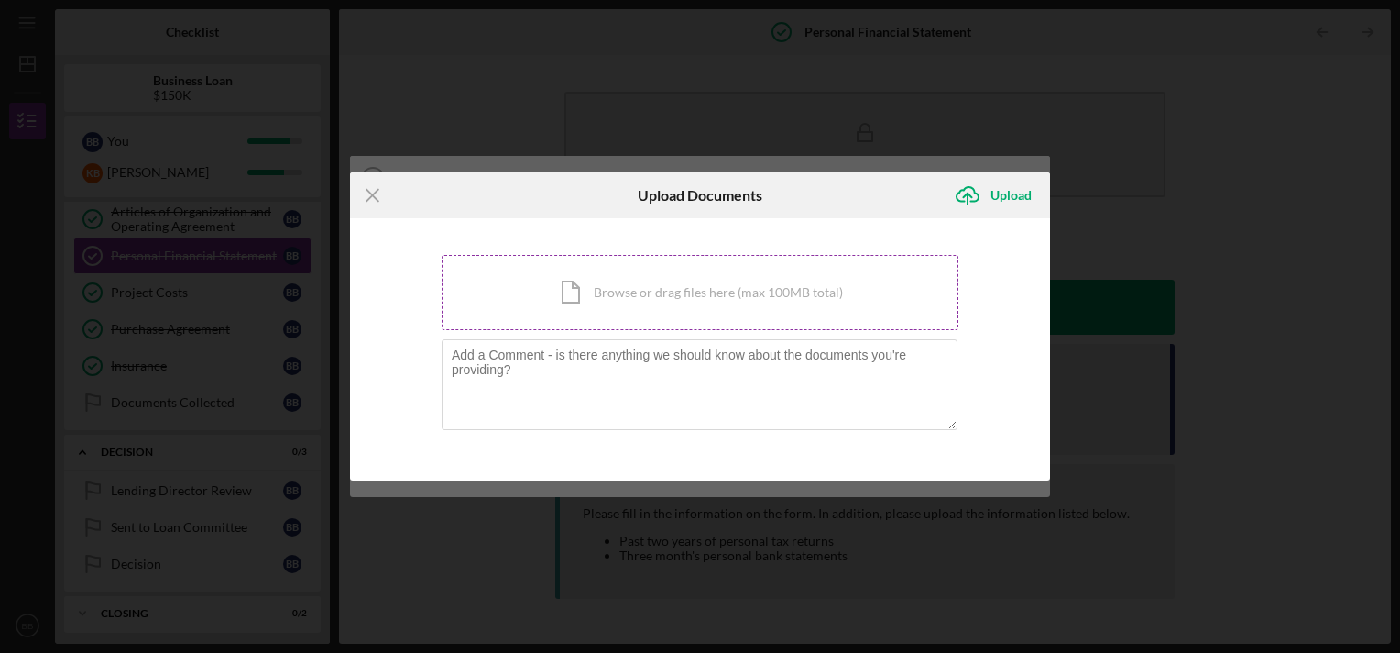
click at [704, 293] on div "Icon/Document Browse or drag files here (max 100MB total) Tap to choose files o…" at bounding box center [700, 292] width 517 height 75
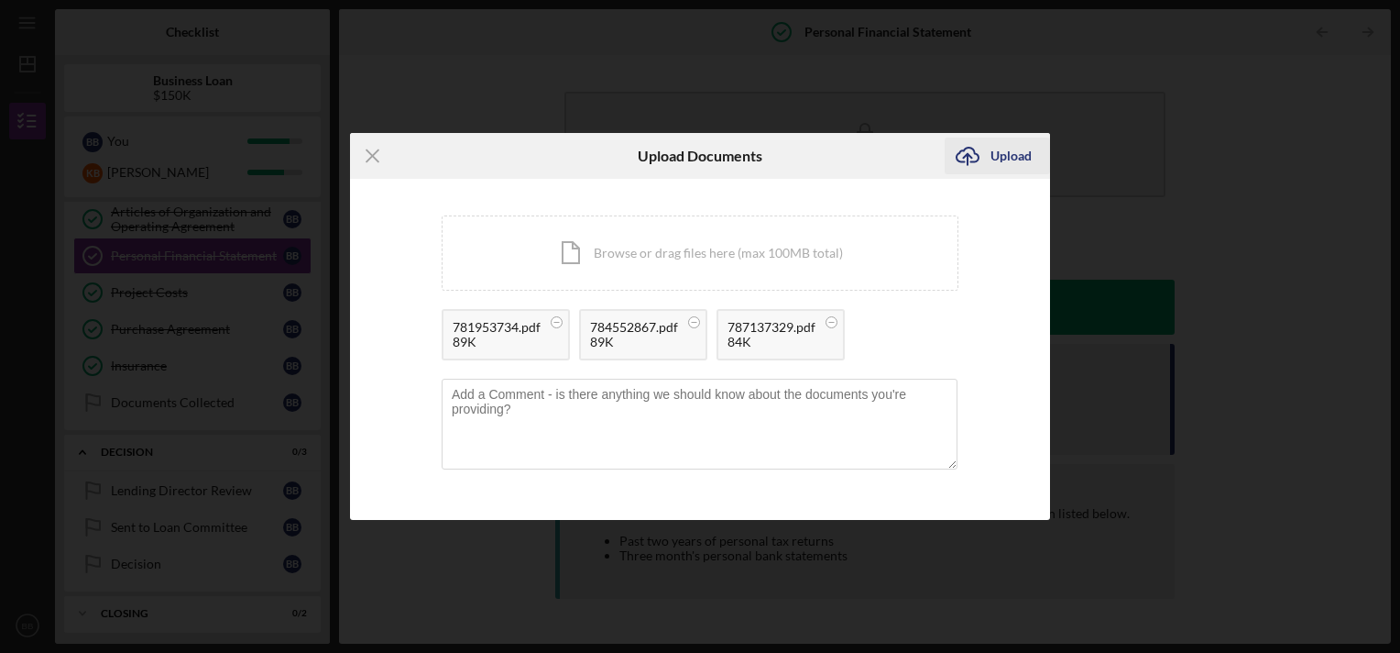
click at [1010, 161] on div "Upload" at bounding box center [1011, 155] width 41 height 37
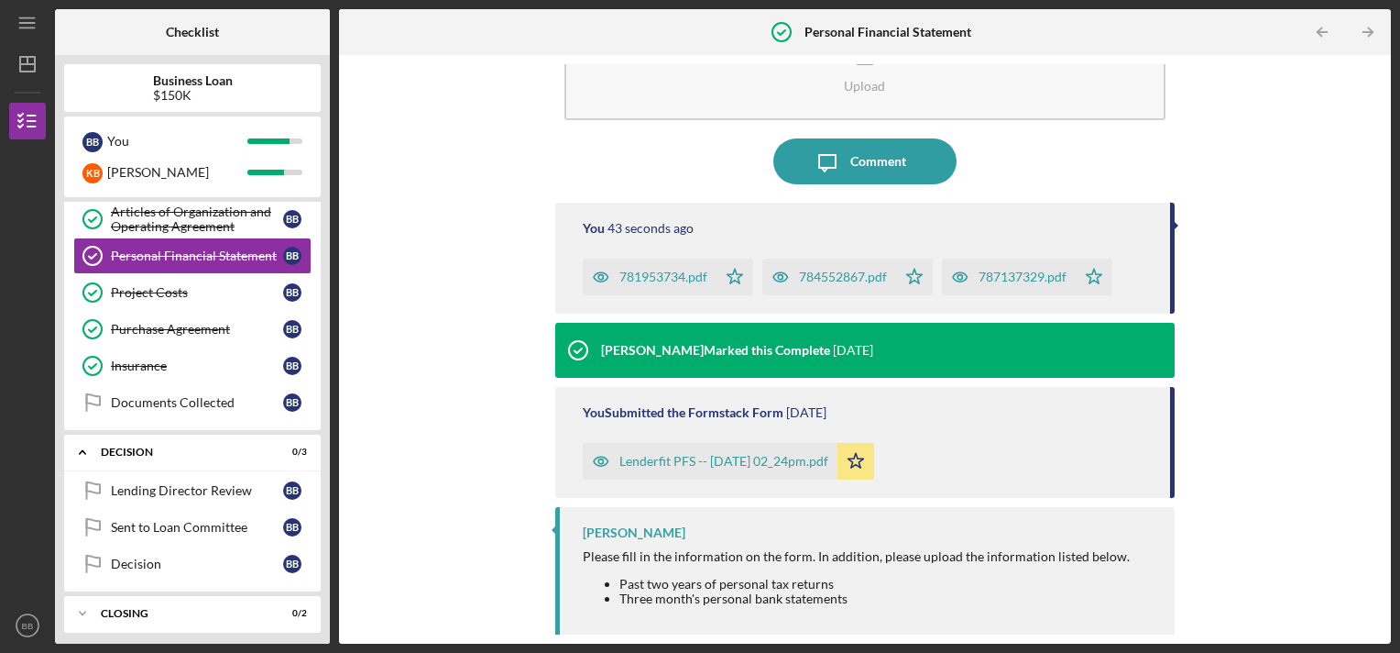
scroll to position [84, 0]
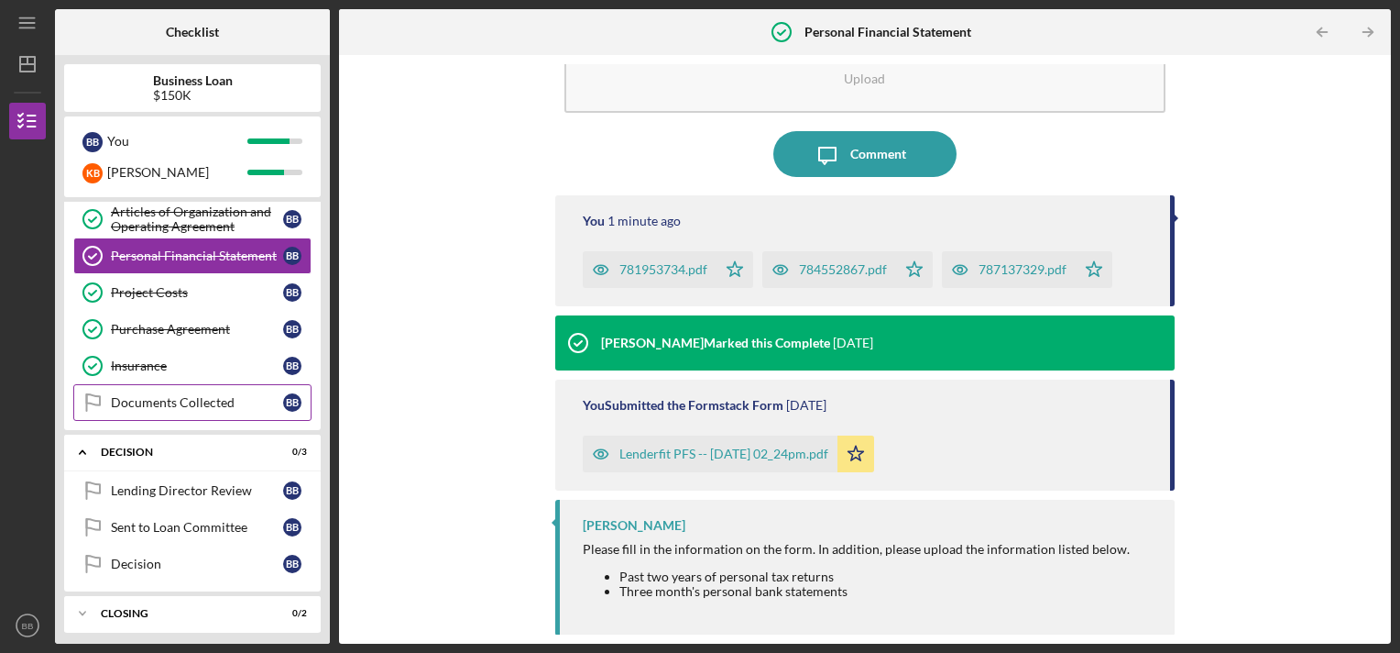
click at [181, 405] on link "Documents Collected Documents Collected B B" at bounding box center [192, 402] width 238 height 37
